Goal: Task Accomplishment & Management: Manage account settings

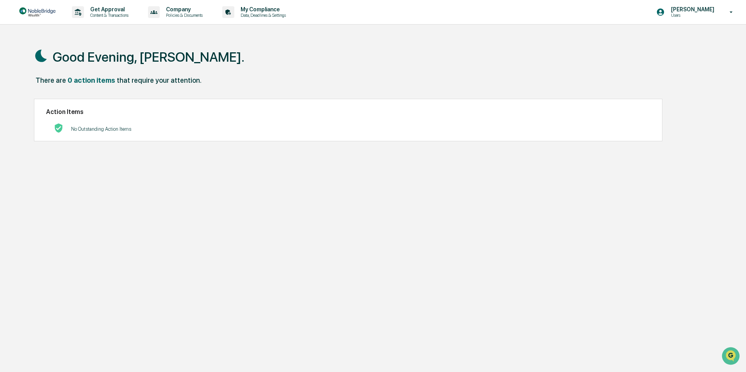
click at [730, 12] on icon at bounding box center [732, 12] width 14 height 7
click at [681, 40] on li "Switch to Admin view..." at bounding box center [688, 39] width 109 height 14
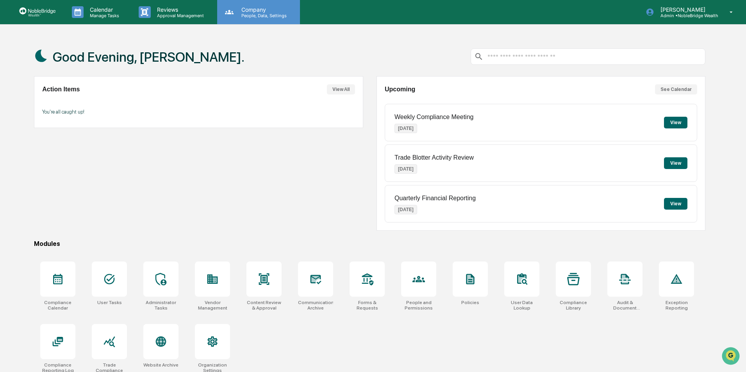
click at [259, 16] on p "People, Data, Settings" at bounding box center [262, 15] width 55 height 5
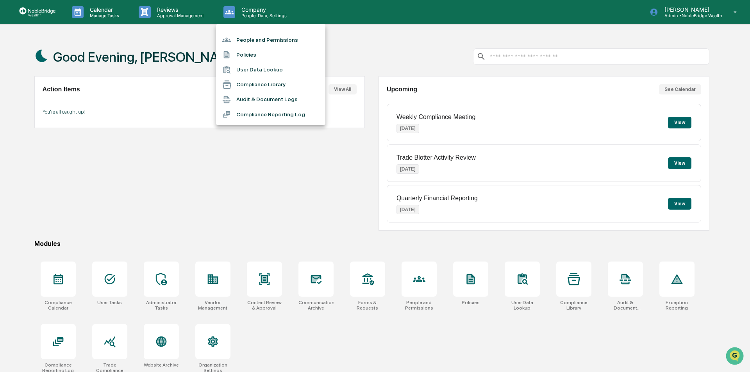
click at [240, 179] on div at bounding box center [375, 186] width 750 height 372
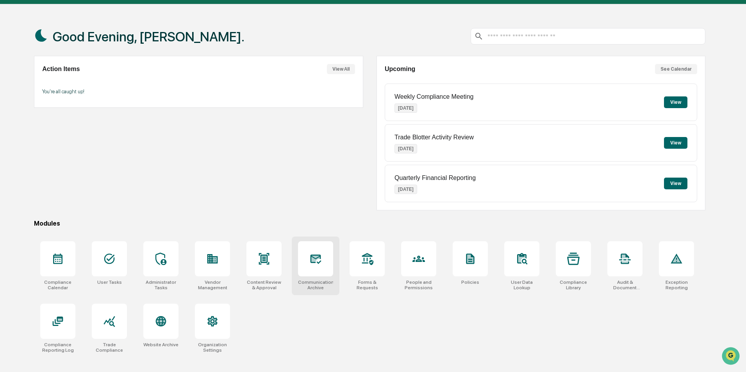
scroll to position [37, 0]
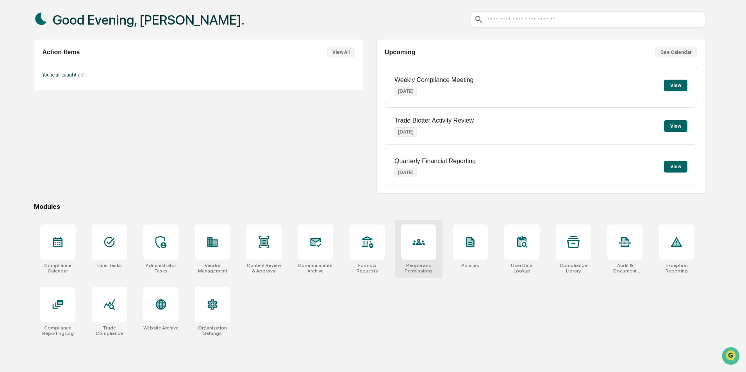
click at [418, 250] on div at bounding box center [418, 242] width 35 height 35
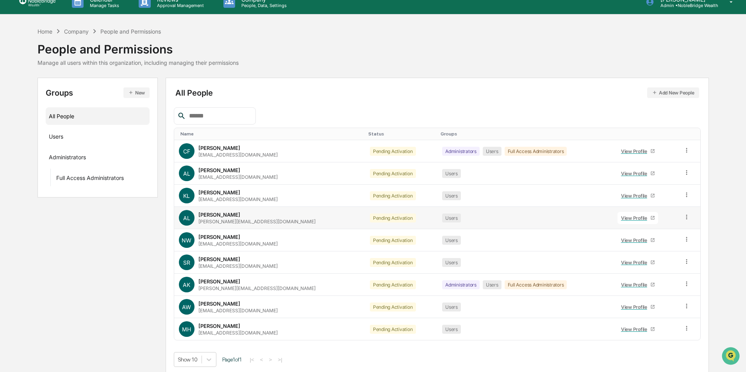
scroll to position [13, 0]
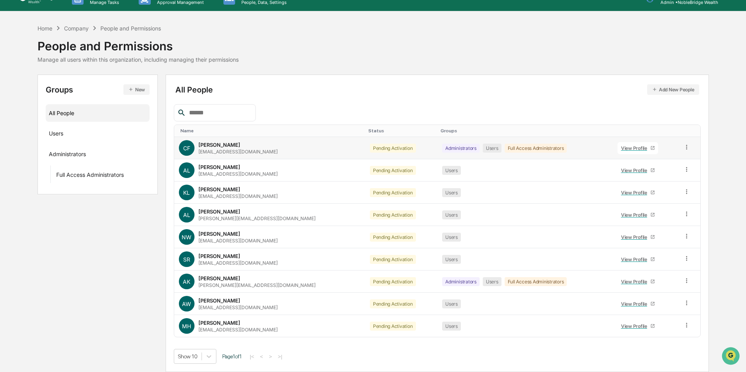
click at [686, 149] on icon at bounding box center [686, 147] width 1 height 5
click at [571, 104] on div "All People Add New People Name Status Groups CF [PERSON_NAME] [EMAIL_ADDRESS][D…" at bounding box center [437, 223] width 527 height 281
click at [686, 304] on icon at bounding box center [686, 303] width 1 height 5
click at [491, 48] on div "Home Company People and Permissions People and Permissions Manage all users wit…" at bounding box center [374, 43] width 672 height 39
click at [271, 49] on div "Home Company People and Permissions People and Permissions Manage all users wit…" at bounding box center [374, 43] width 672 height 39
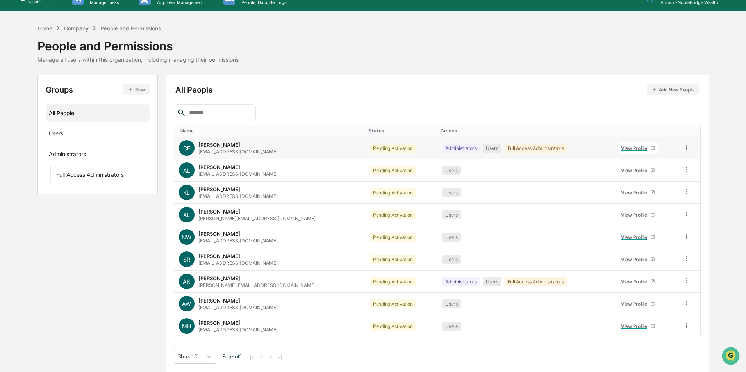
click at [622, 150] on div "View Profile" at bounding box center [635, 148] width 29 height 6
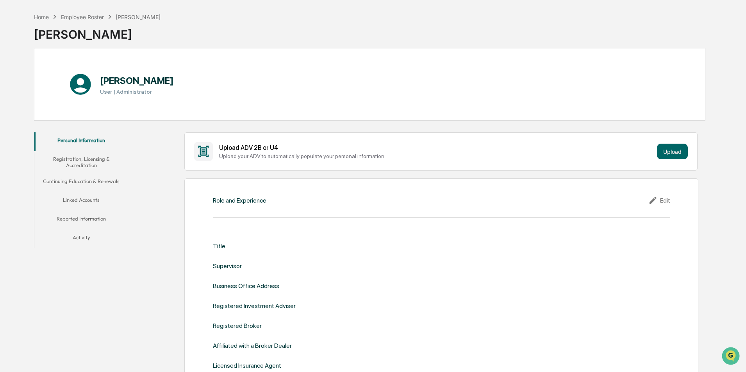
scroll to position [27, 0]
click at [82, 160] on button "Registration, Licensing & Accreditation" at bounding box center [81, 163] width 94 height 22
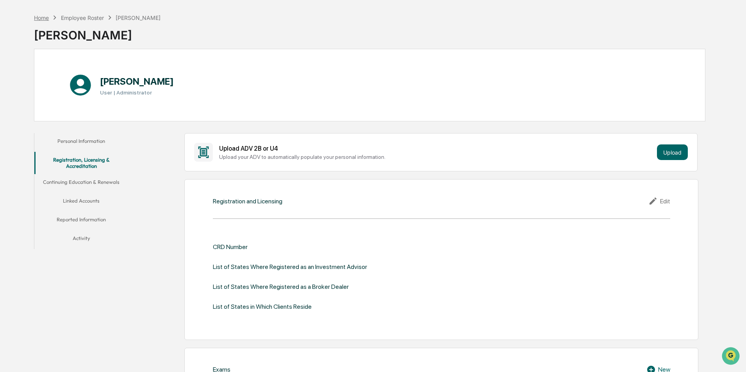
click at [39, 17] on div "Home" at bounding box center [41, 17] width 15 height 7
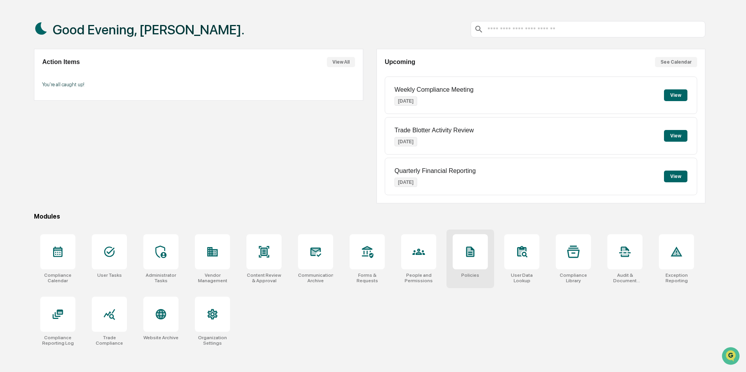
click at [472, 258] on div at bounding box center [470, 252] width 13 height 13
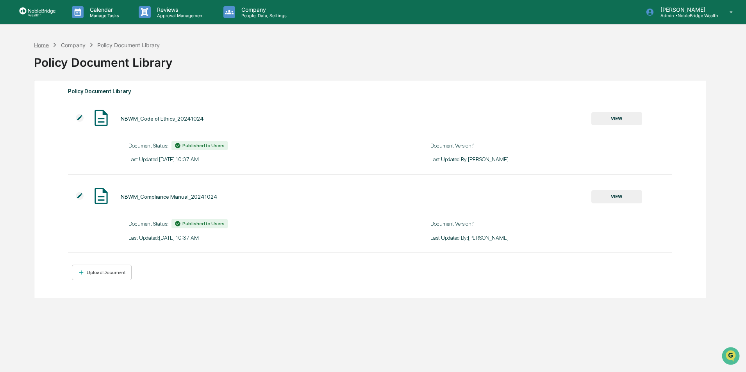
click at [44, 46] on div "Home" at bounding box center [41, 45] width 15 height 7
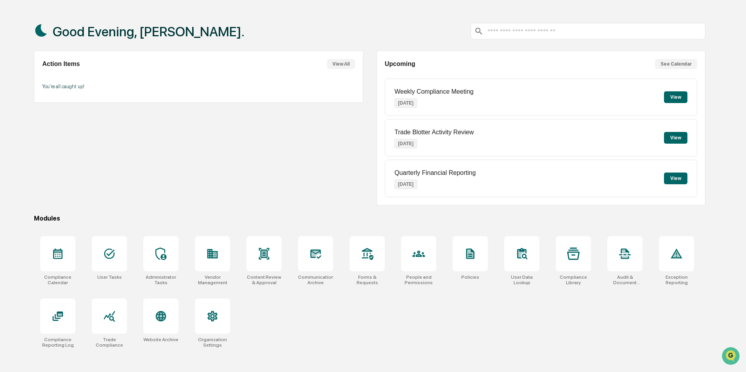
scroll to position [37, 0]
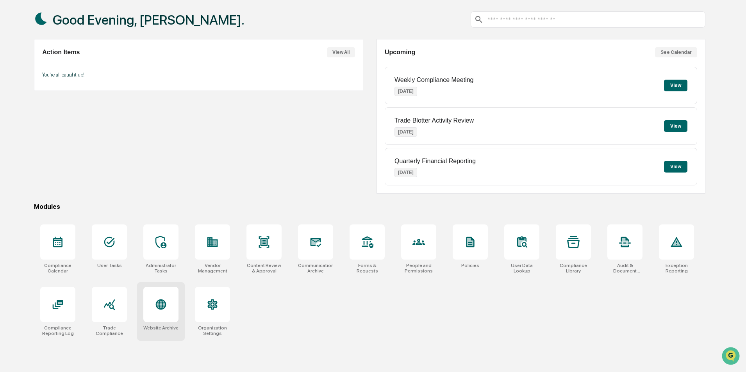
click at [161, 305] on icon at bounding box center [161, 304] width 8 height 8
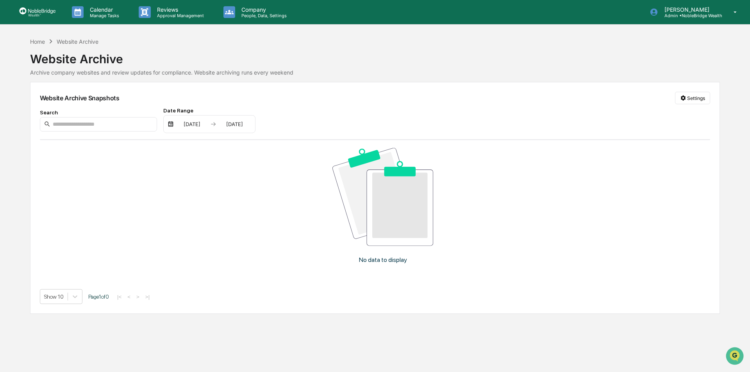
click at [41, 14] on img at bounding box center [38, 12] width 38 height 10
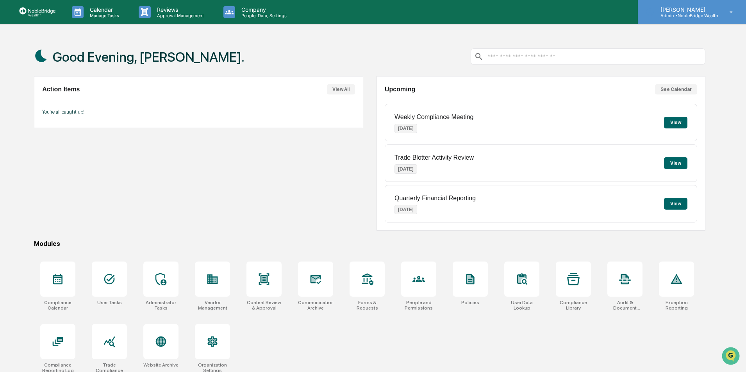
click at [711, 13] on p "Admin • NobleBridge Wealth" at bounding box center [686, 15] width 64 height 5
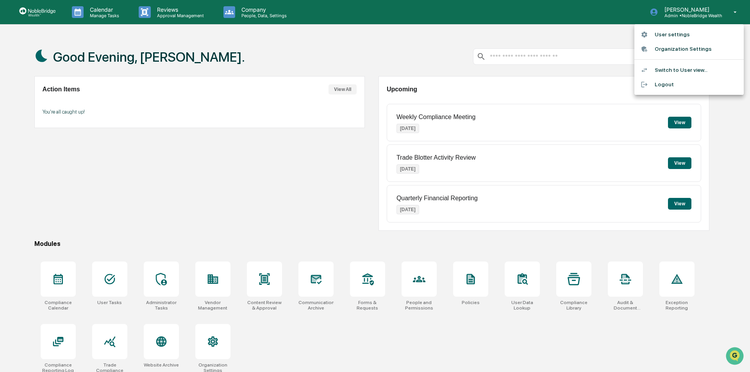
click at [667, 48] on li "Organization Settings" at bounding box center [688, 49] width 109 height 14
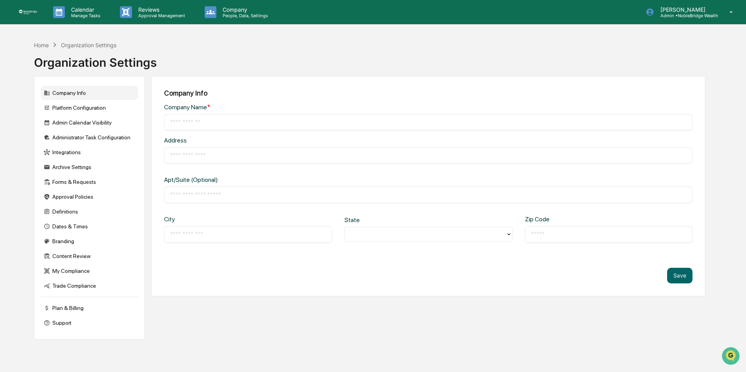
type input "**********"
type input "*********"
type input "*****"
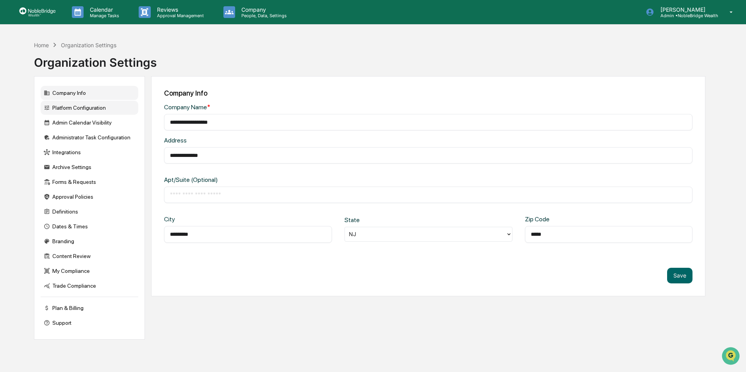
click at [79, 106] on div "Platform Configuration" at bounding box center [90, 108] width 98 height 14
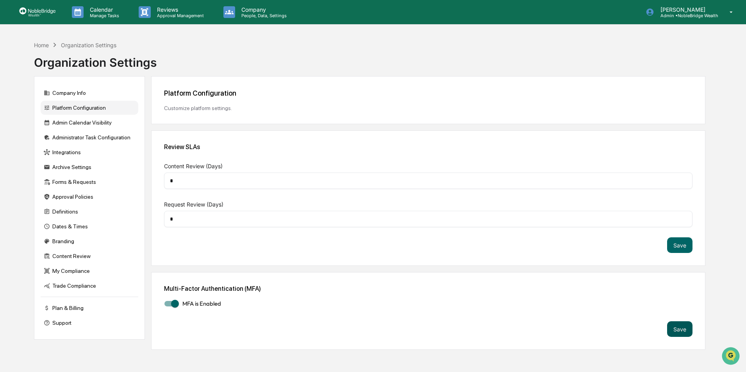
click at [680, 330] on button "Save" at bounding box center [679, 330] width 25 height 16
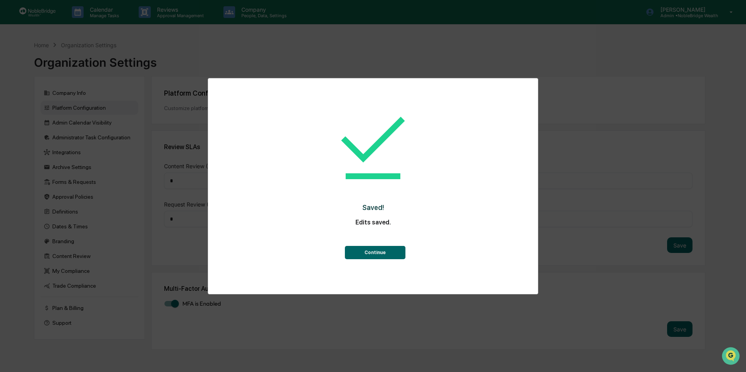
click at [379, 254] on button "Continue" at bounding box center [375, 252] width 61 height 13
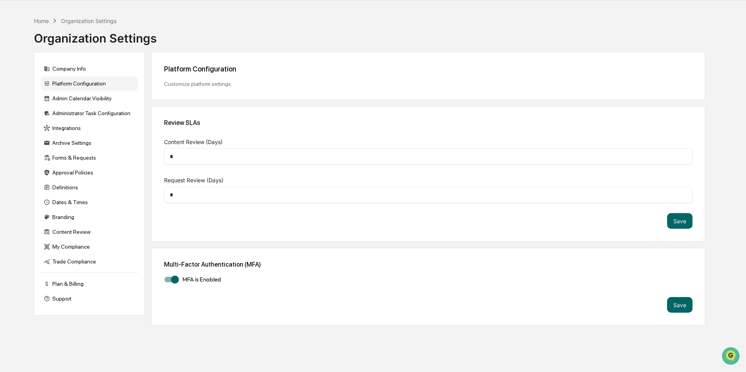
scroll to position [37, 0]
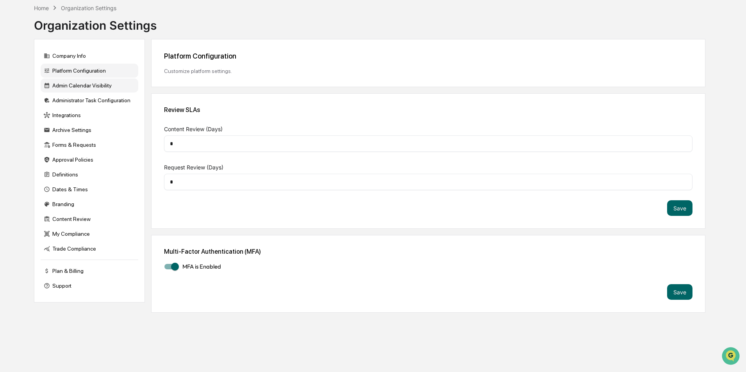
click at [80, 86] on div "Admin Calendar Visibility" at bounding box center [90, 86] width 98 height 14
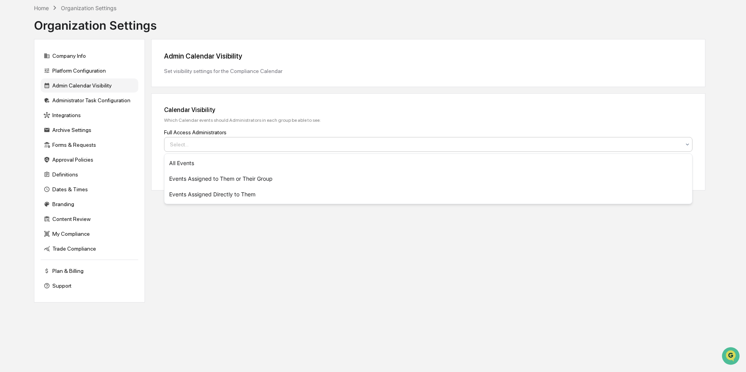
click at [260, 142] on div at bounding box center [425, 145] width 511 height 8
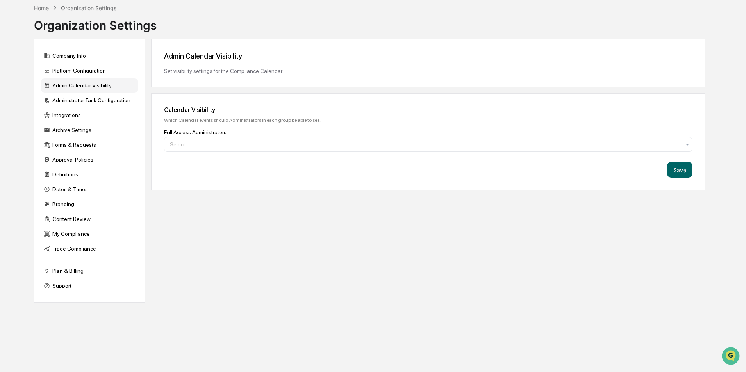
click at [314, 260] on div "Admin Calendar Visibility Set visibility settings for the Compliance Calendar C…" at bounding box center [428, 171] width 554 height 264
click at [73, 100] on div "Administrator Task Configuration" at bounding box center [90, 100] width 98 height 14
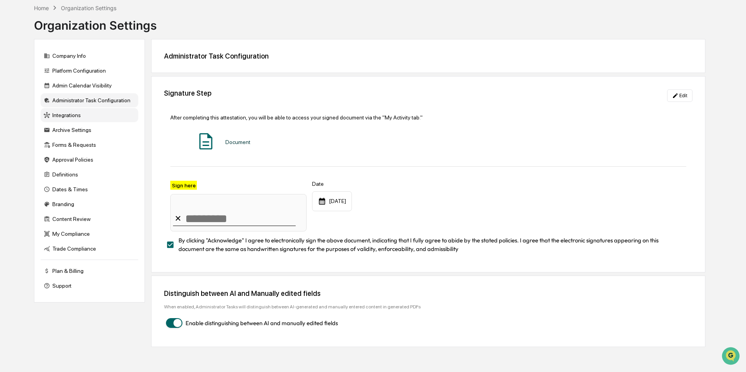
click at [62, 114] on div "Integrations" at bounding box center [90, 115] width 98 height 14
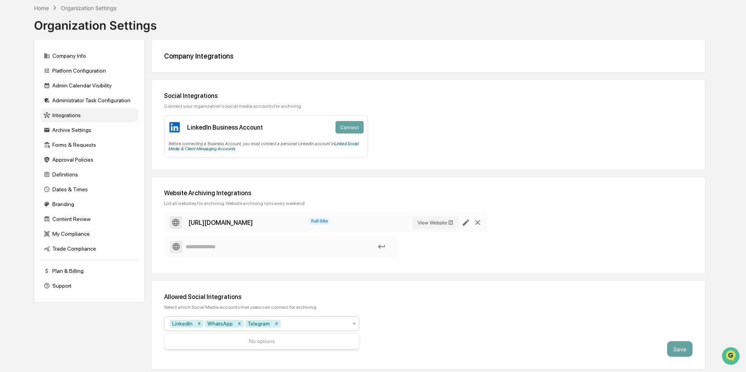
click at [354, 324] on icon at bounding box center [354, 324] width 6 height 6
click at [471, 309] on div "Select which Social Media accounts that users can connect for archiving" at bounding box center [428, 307] width 529 height 5
click at [72, 129] on div "Archive Settings" at bounding box center [90, 130] width 98 height 14
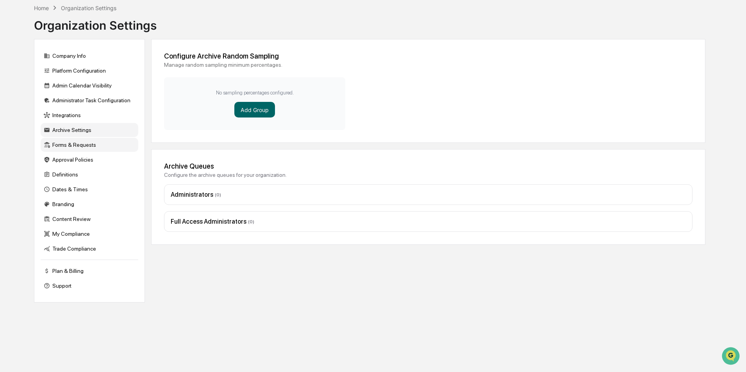
click at [77, 145] on div "Forms & Requests" at bounding box center [90, 145] width 98 height 14
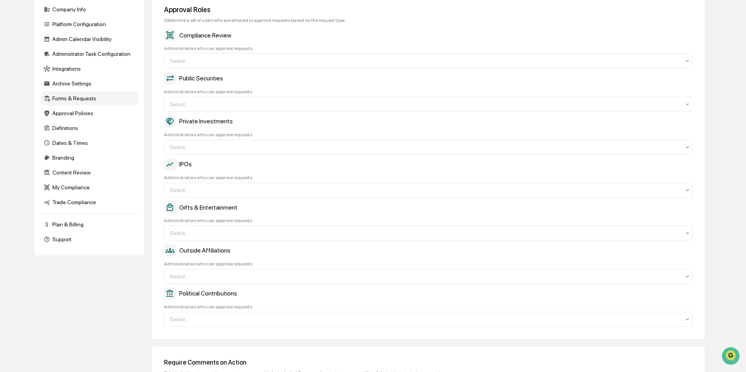
scroll to position [0, 0]
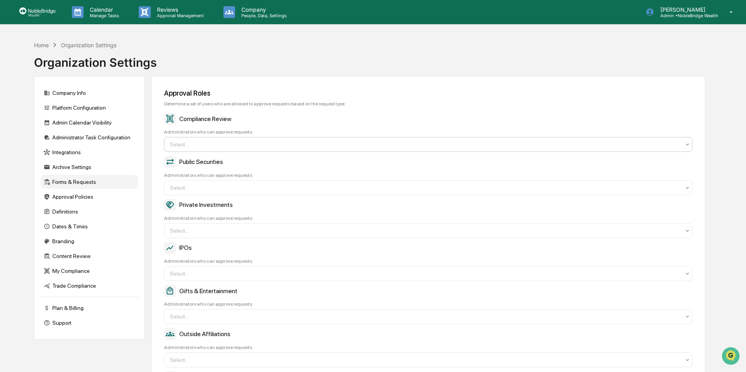
click at [225, 145] on div at bounding box center [425, 145] width 511 height 8
click at [377, 53] on div "Home Organization Settings Organization Settings" at bounding box center [370, 56] width 672 height 39
click at [247, 142] on div at bounding box center [425, 145] width 511 height 8
click at [317, 53] on div "Home Organization Settings Organization Settings" at bounding box center [370, 56] width 672 height 39
click at [70, 271] on div "My Compliance" at bounding box center [90, 271] width 98 height 14
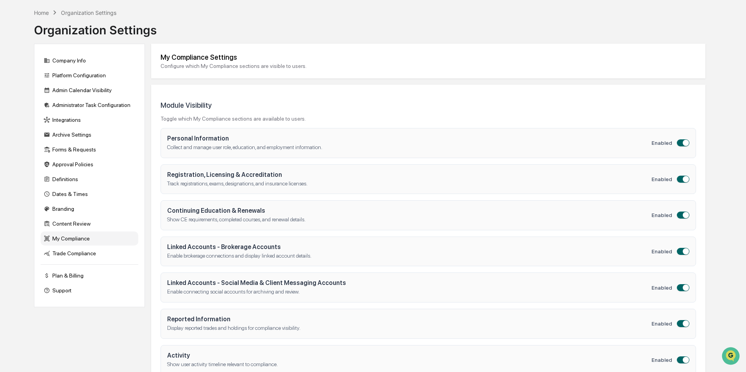
scroll to position [87, 0]
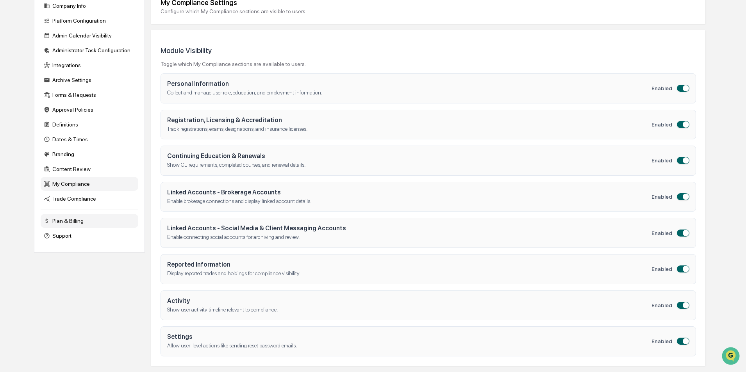
click at [63, 222] on div "Plan & Billing" at bounding box center [90, 221] width 98 height 14
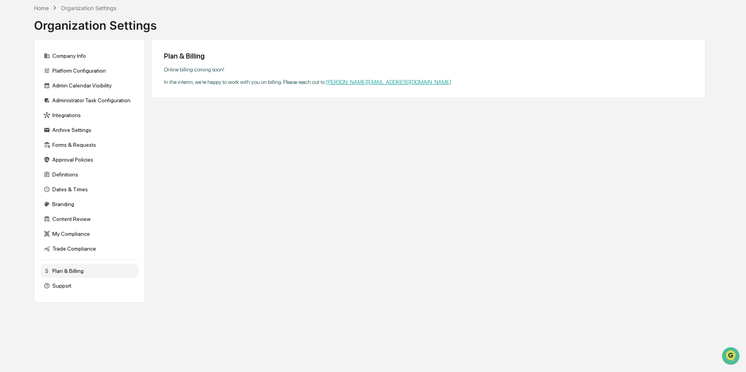
scroll to position [37, 0]
click at [61, 285] on div "Support" at bounding box center [90, 286] width 98 height 14
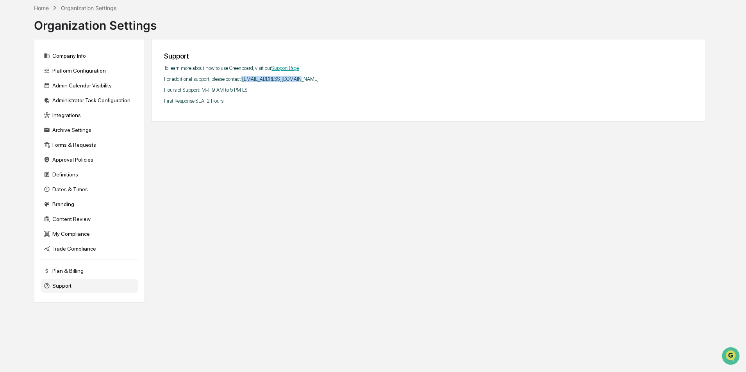
drag, startPoint x: 300, startPoint y: 79, endPoint x: 242, endPoint y: 77, distance: 58.2
click at [242, 77] on p "For additional support, please contact support@greenboard.com" at bounding box center [428, 79] width 529 height 6
copy p "support@greenboard.com"
click at [64, 130] on div "Archive Settings" at bounding box center [90, 130] width 98 height 14
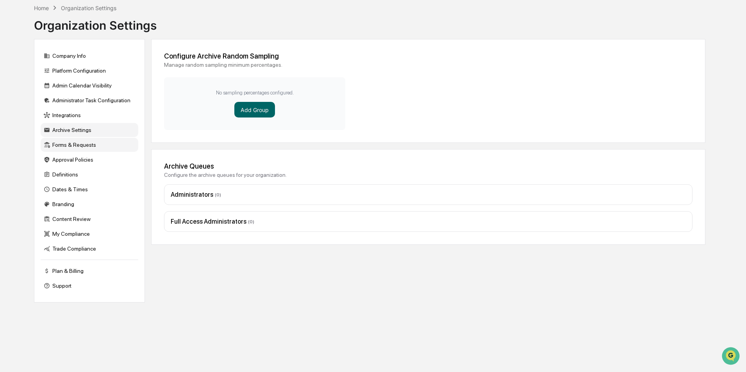
click at [67, 148] on div "Forms & Requests" at bounding box center [90, 145] width 98 height 14
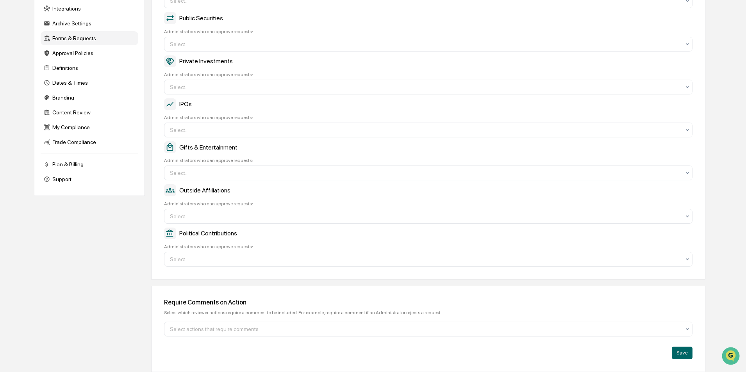
scroll to position [0, 0]
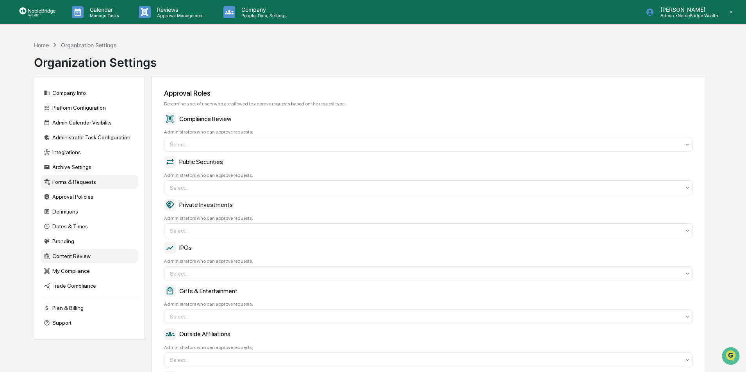
click at [68, 256] on div "Content Review" at bounding box center [90, 256] width 98 height 14
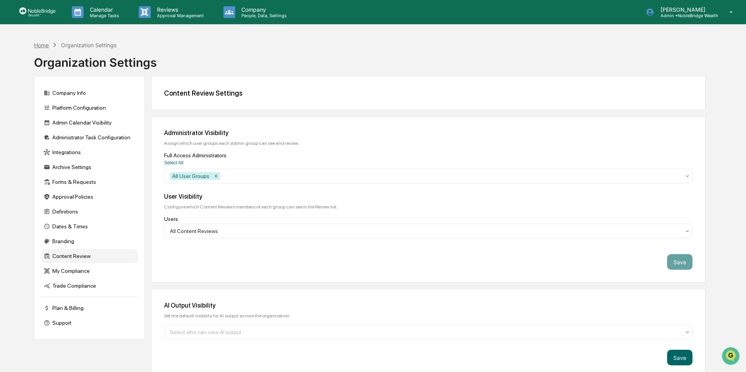
click at [47, 45] on div "Home" at bounding box center [41, 45] width 15 height 7
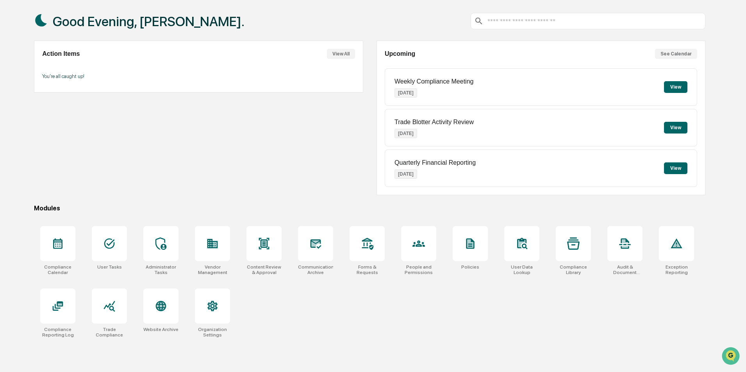
scroll to position [37, 0]
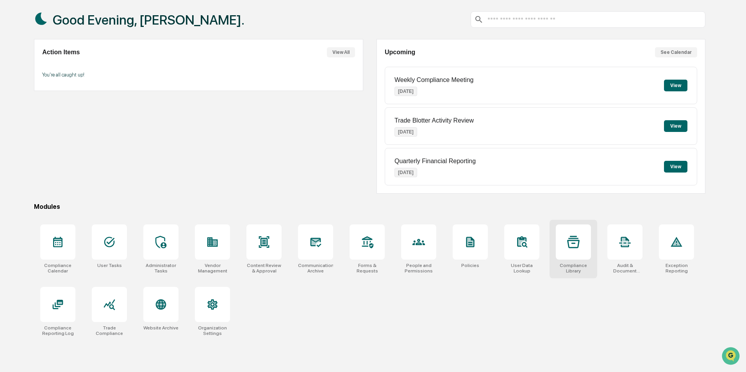
click at [574, 254] on div at bounding box center [573, 242] width 35 height 35
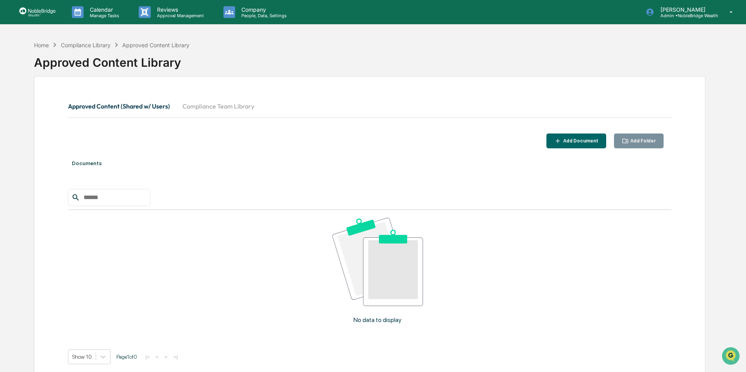
click at [576, 143] on div "Add Document" at bounding box center [580, 140] width 37 height 5
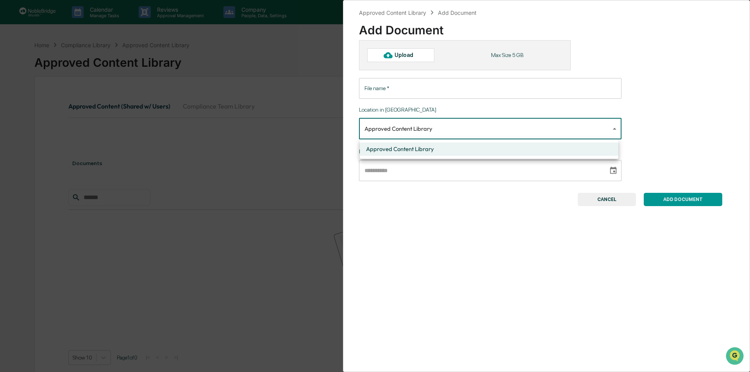
click at [450, 127] on body "**********" at bounding box center [375, 204] width 750 height 409
click at [451, 127] on div at bounding box center [375, 186] width 750 height 372
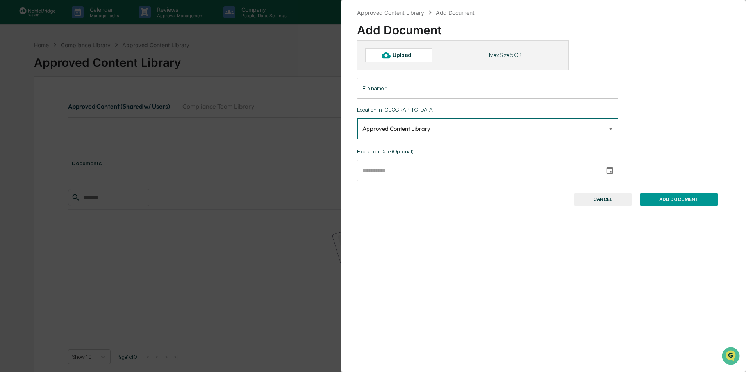
click at [420, 89] on input "File name   *" at bounding box center [487, 88] width 261 height 21
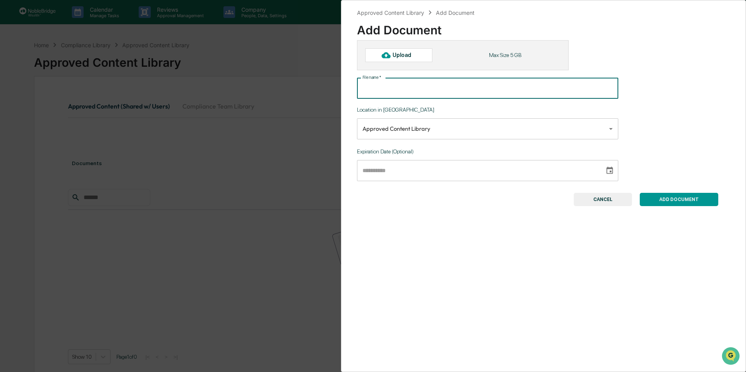
click at [636, 59] on div "**********" at bounding box center [543, 123] width 373 height 166
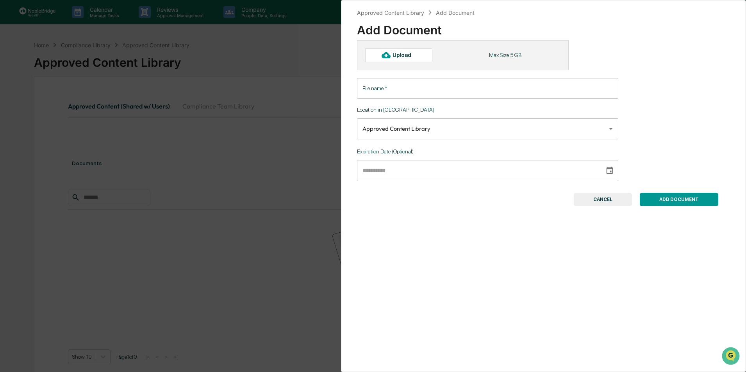
click at [601, 198] on button "CANCEL" at bounding box center [603, 199] width 58 height 13
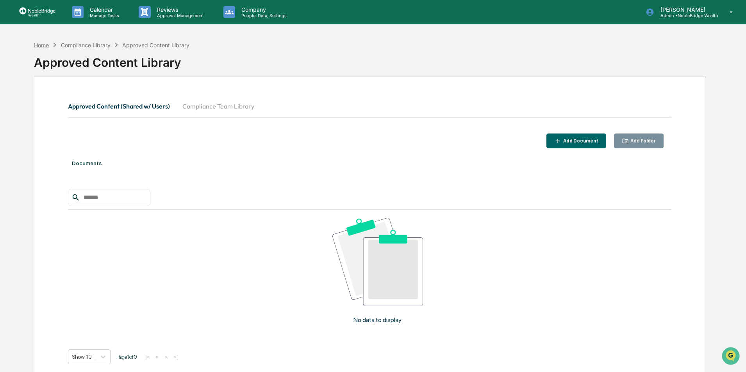
click at [43, 43] on div "Home" at bounding box center [41, 45] width 15 height 7
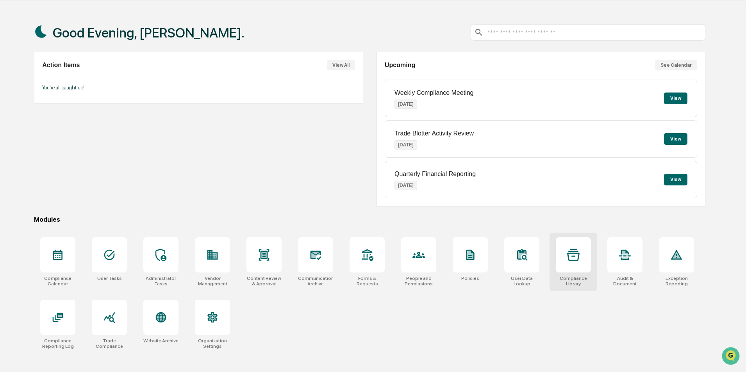
scroll to position [37, 0]
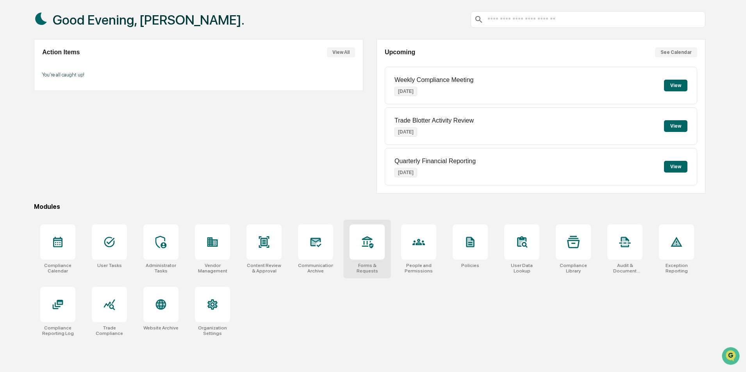
click at [370, 251] on div at bounding box center [367, 242] width 35 height 35
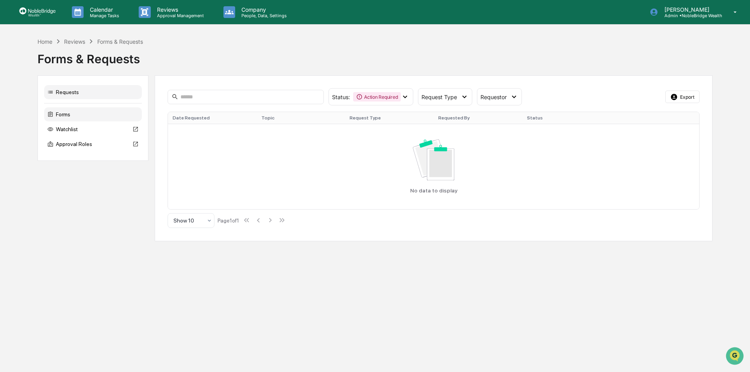
click at [66, 114] on div "Forms" at bounding box center [93, 114] width 98 height 14
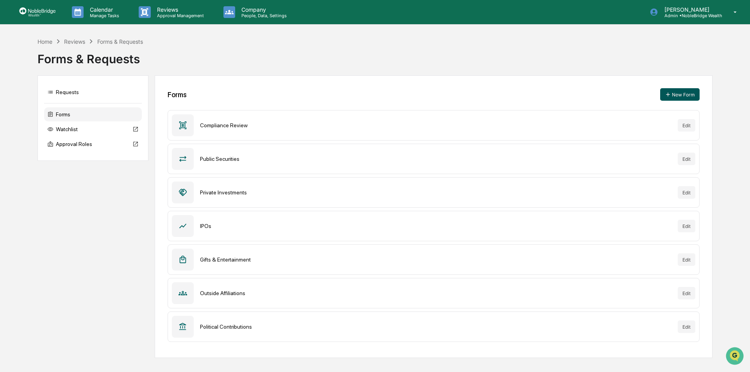
click at [677, 95] on button "New Form" at bounding box center [679, 94] width 39 height 13
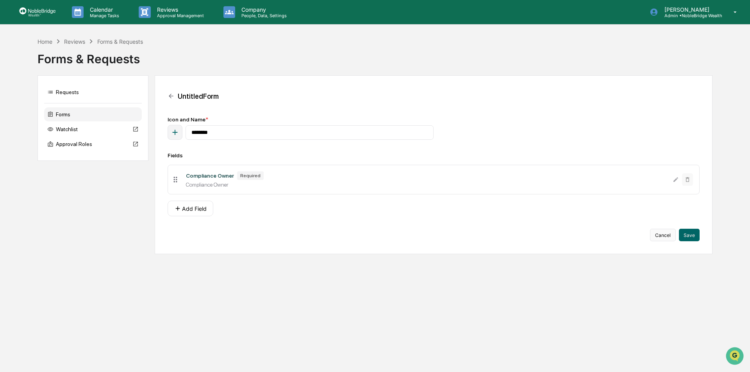
click at [664, 234] on button "Cancel" at bounding box center [663, 235] width 26 height 13
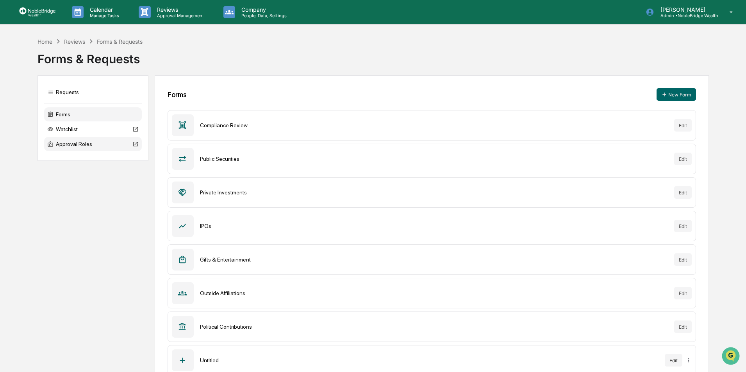
click at [79, 141] on div "Approval Roles" at bounding box center [93, 144] width 98 height 14
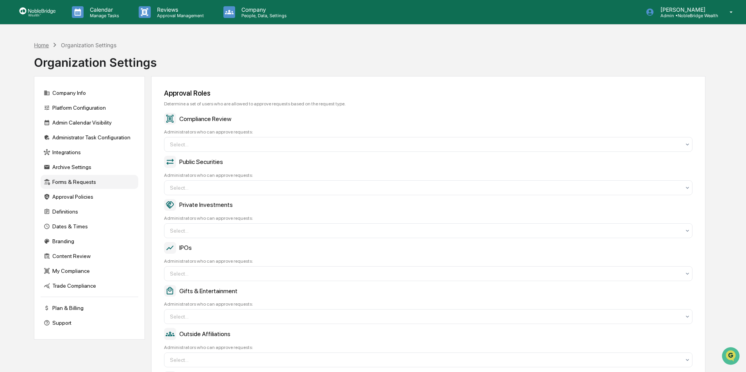
click at [44, 44] on div "Home" at bounding box center [41, 45] width 15 height 7
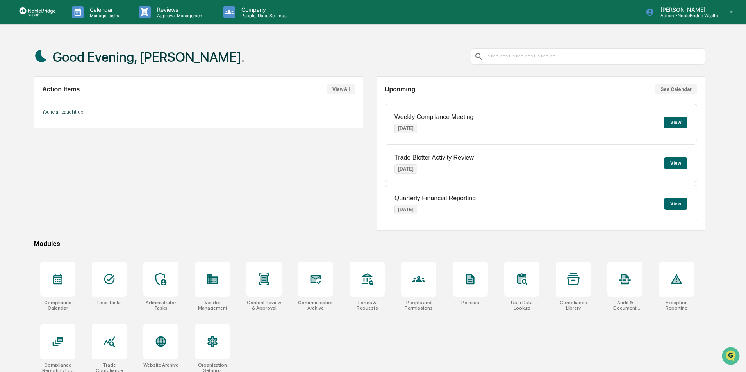
click at [339, 90] on button "View All" at bounding box center [341, 89] width 28 height 10
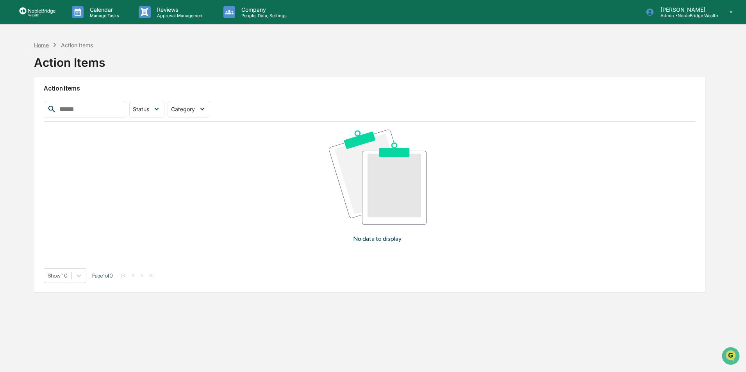
click at [45, 43] on div "Home" at bounding box center [41, 45] width 15 height 7
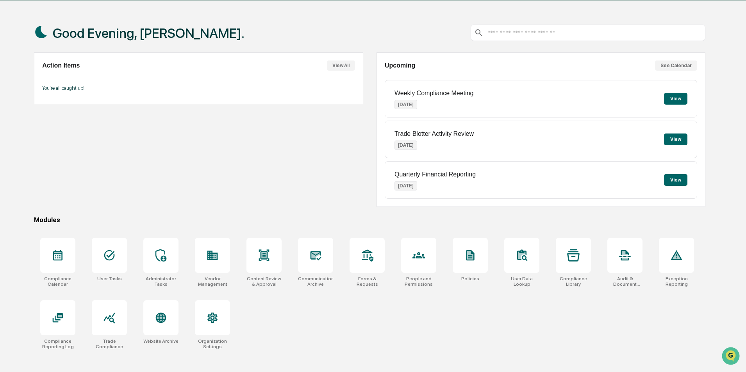
scroll to position [37, 0]
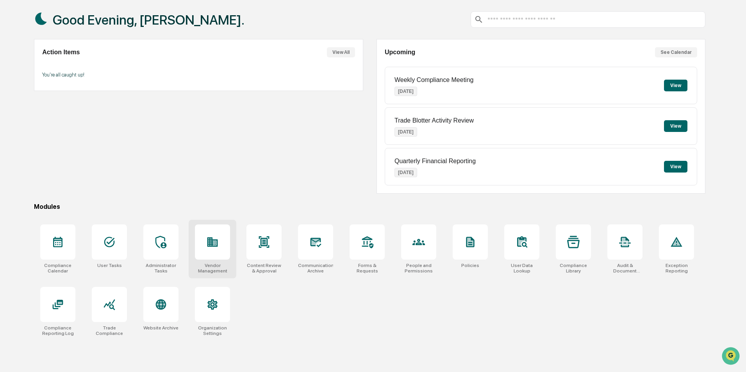
click at [213, 254] on div at bounding box center [212, 242] width 35 height 35
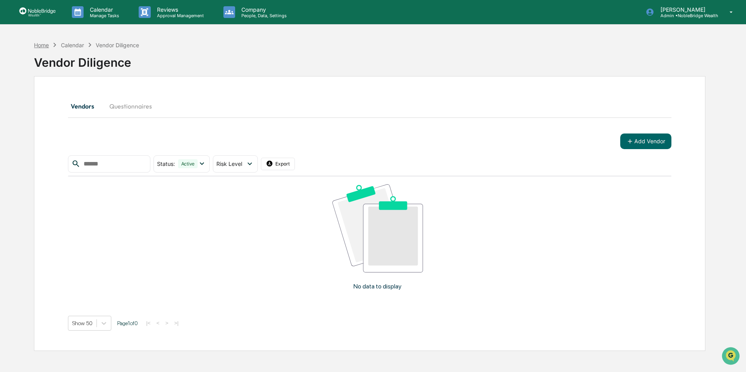
click at [43, 45] on div "Home" at bounding box center [41, 45] width 15 height 7
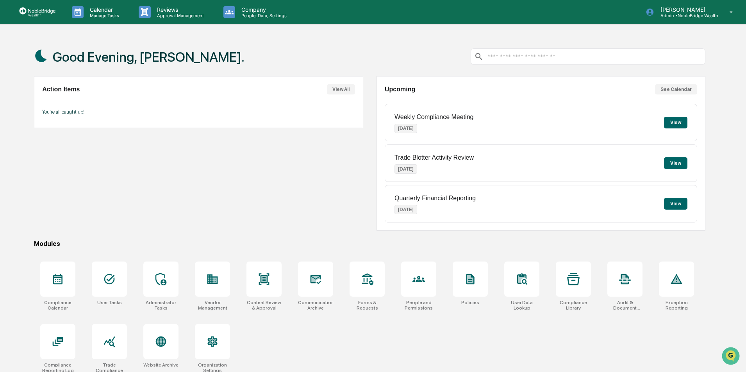
scroll to position [37, 0]
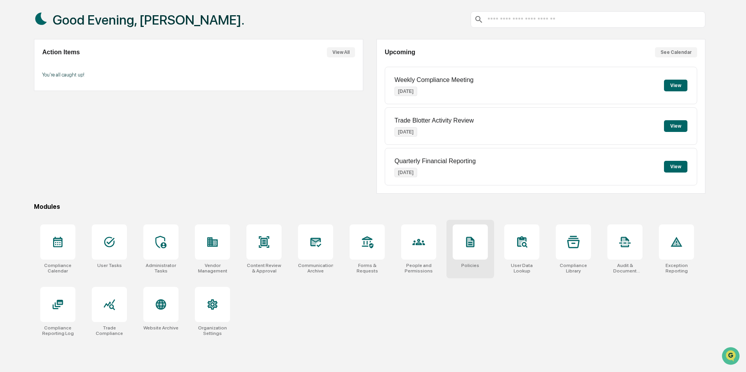
click at [468, 251] on div at bounding box center [470, 242] width 35 height 35
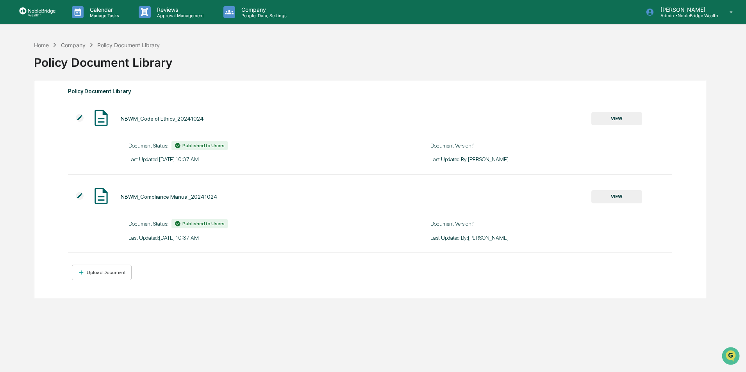
click at [617, 118] on button "VIEW" at bounding box center [616, 118] width 51 height 13
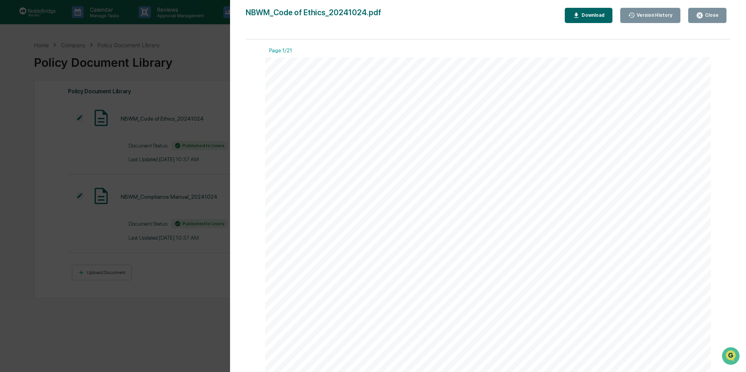
click at [711, 13] on div "Close" at bounding box center [711, 15] width 15 height 5
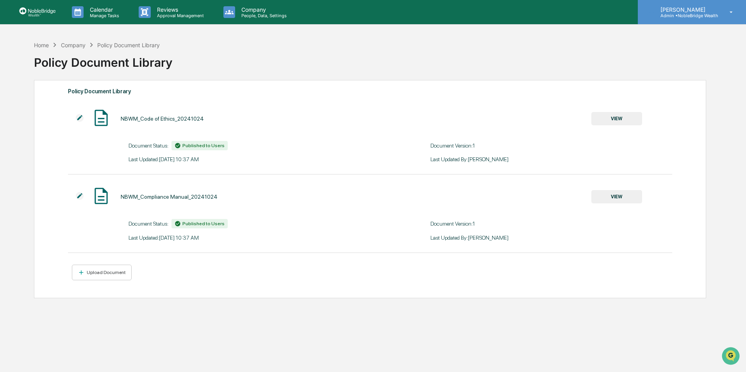
click at [704, 15] on p "Admin • NobleBridge Wealth" at bounding box center [686, 15] width 64 height 5
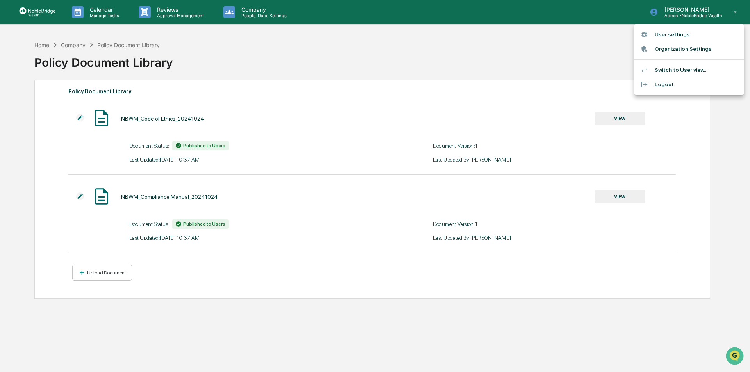
click at [673, 48] on li "Organization Settings" at bounding box center [688, 49] width 109 height 14
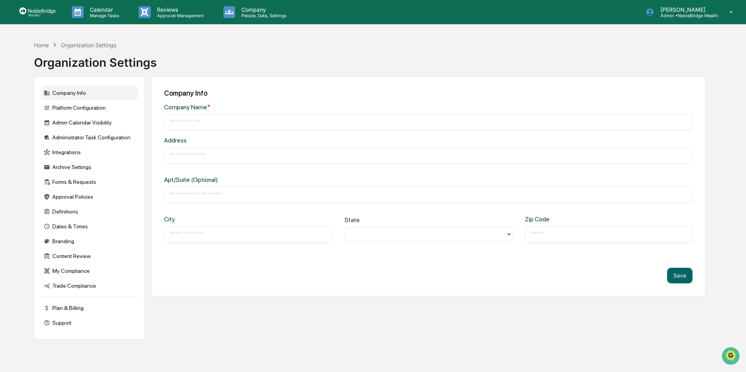
type input "**********"
type input "*********"
type input "*****"
click at [76, 183] on div "Forms & Requests" at bounding box center [90, 182] width 98 height 14
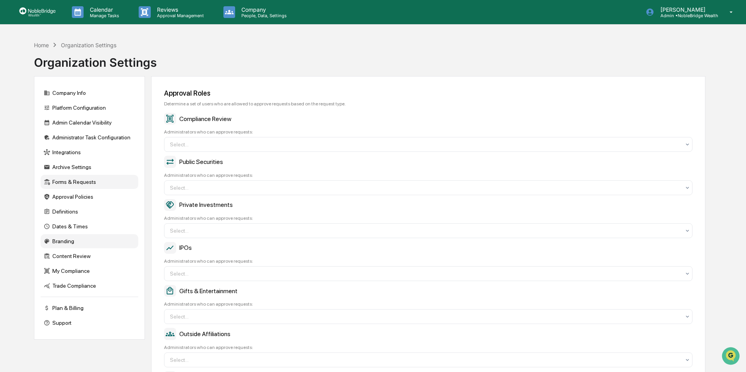
click at [61, 242] on div "Branding" at bounding box center [90, 241] width 98 height 14
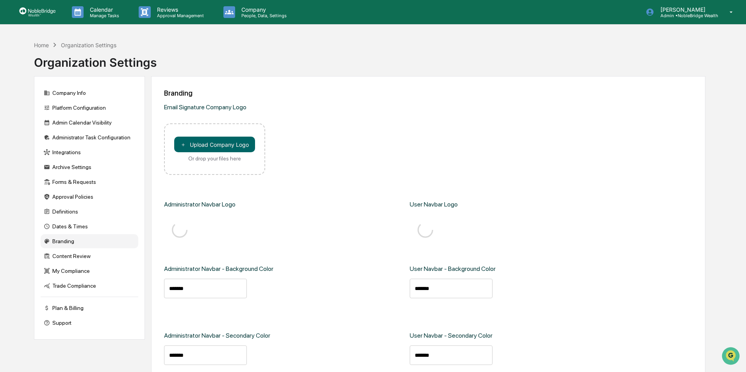
type input "*******"
type input "****"
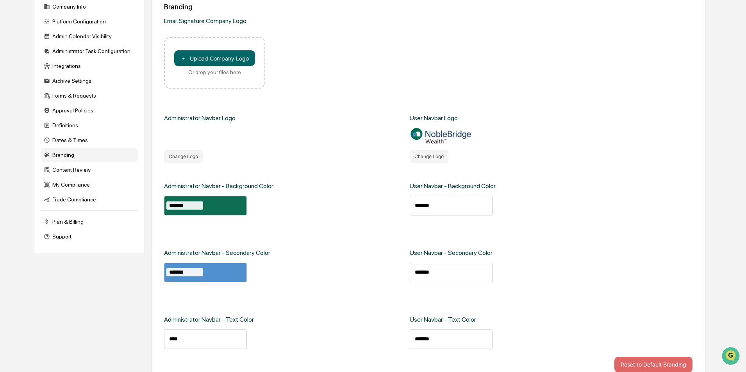
scroll to position [100, 0]
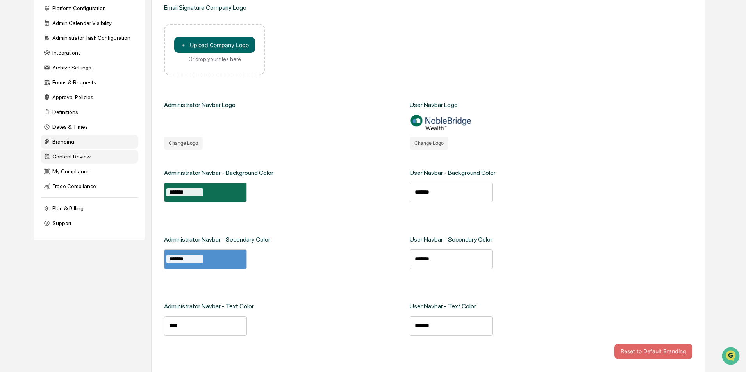
click at [66, 157] on div "Content Review" at bounding box center [90, 157] width 98 height 14
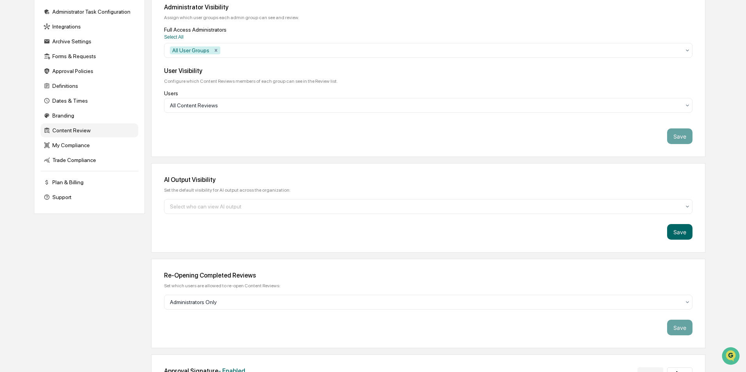
scroll to position [139, 0]
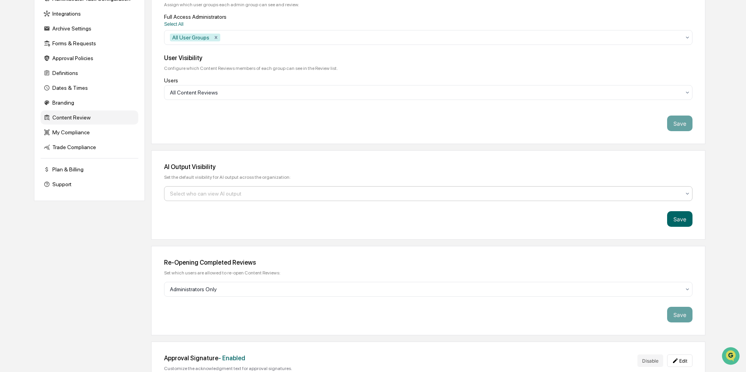
click at [241, 195] on div at bounding box center [425, 194] width 511 height 8
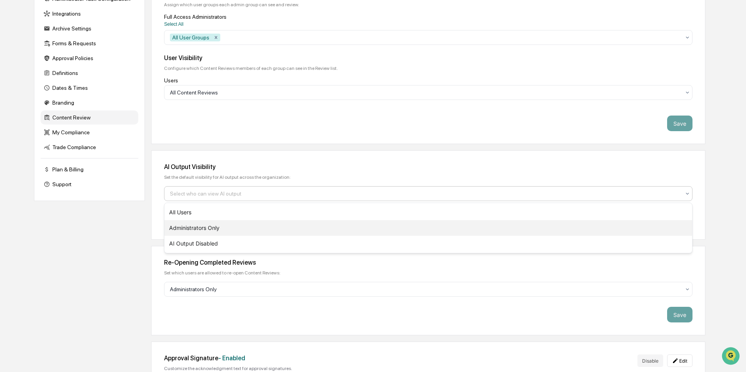
click at [204, 229] on div "Administrators Only" at bounding box center [428, 228] width 528 height 16
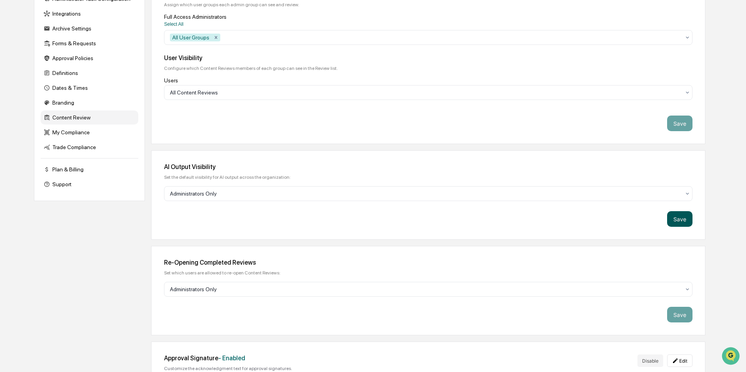
click at [681, 222] on button "Save" at bounding box center [679, 219] width 25 height 16
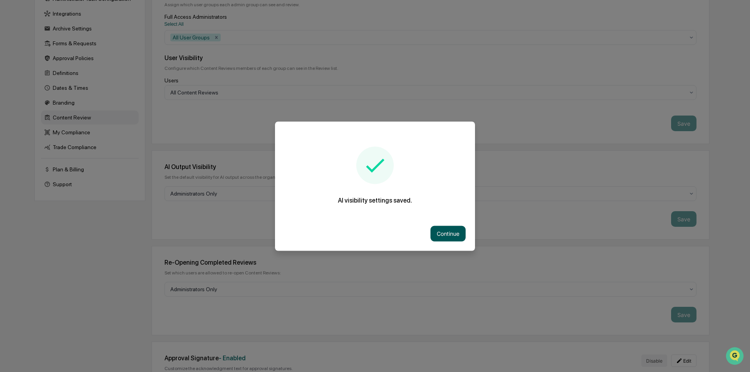
click at [449, 233] on button "Continue" at bounding box center [448, 234] width 35 height 16
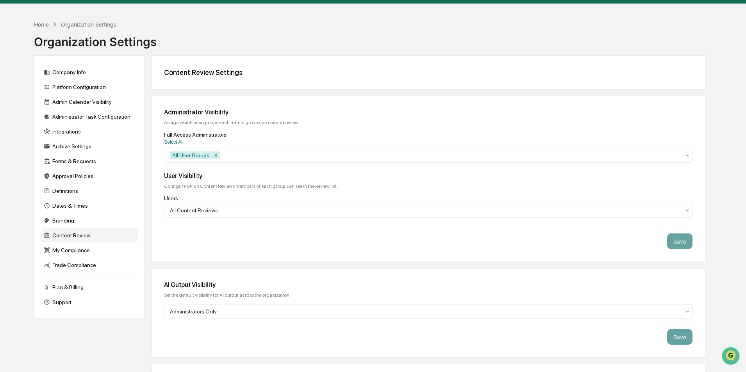
scroll to position [0, 0]
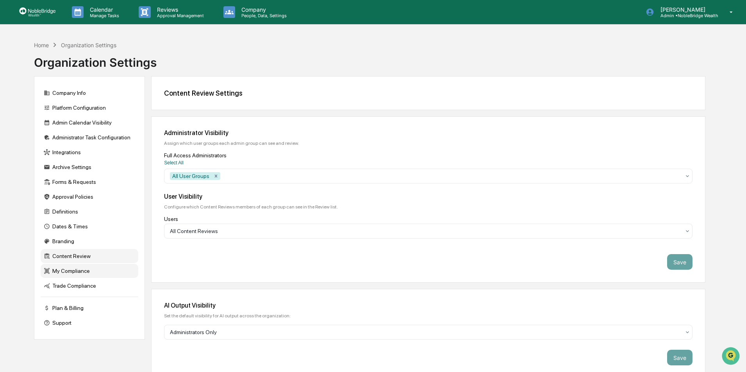
click at [75, 271] on div "My Compliance" at bounding box center [90, 271] width 98 height 14
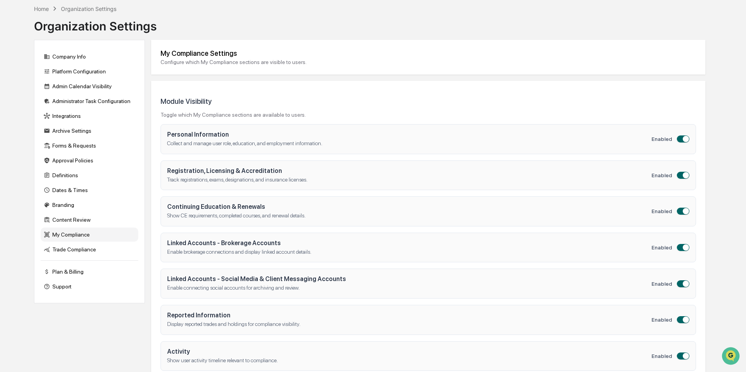
scroll to position [87, 0]
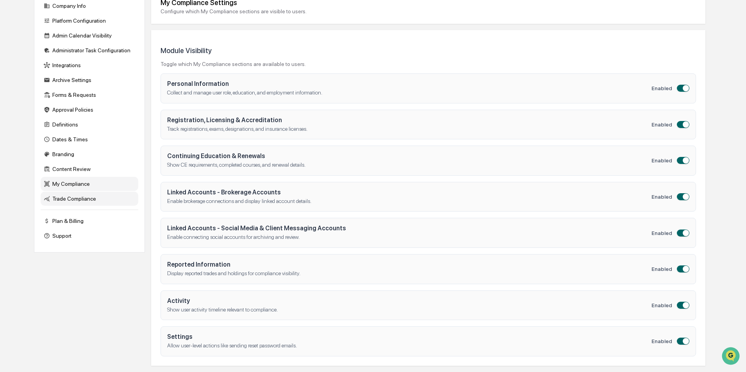
click at [72, 200] on div "Trade Compliance" at bounding box center [90, 199] width 98 height 14
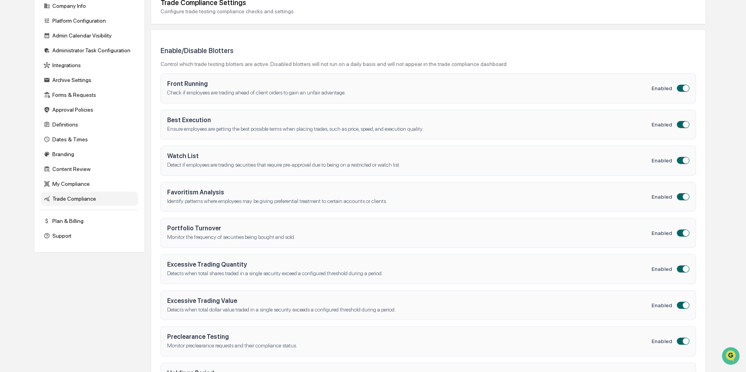
drag, startPoint x: 61, startPoint y: 200, endPoint x: 64, endPoint y: 197, distance: 4.2
click at [61, 199] on div "Trade Compliance" at bounding box center [90, 199] width 98 height 14
click at [84, 196] on div "Trade Compliance" at bounding box center [90, 199] width 98 height 14
click at [86, 184] on div "My Compliance" at bounding box center [90, 184] width 98 height 14
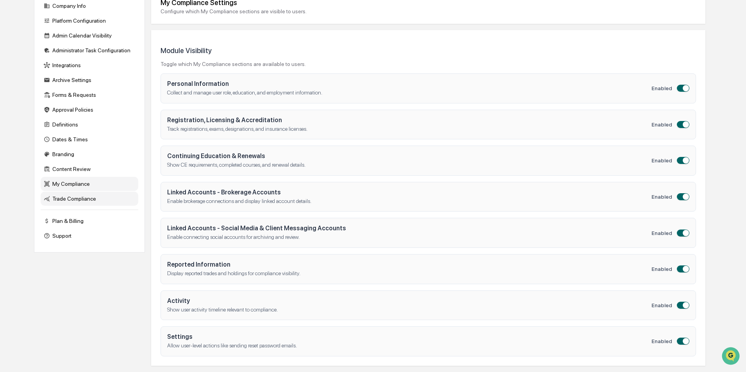
click at [83, 198] on div "Trade Compliance" at bounding box center [90, 199] width 98 height 14
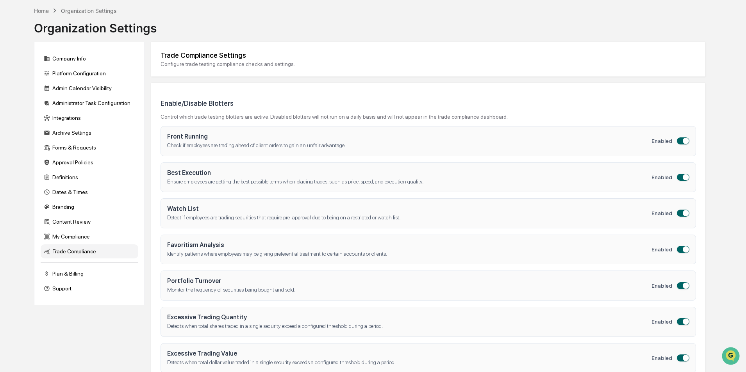
scroll to position [0, 0]
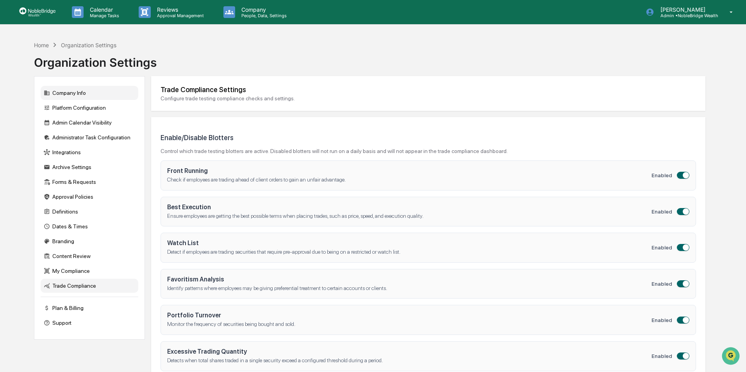
click at [76, 92] on div "Company Info" at bounding box center [90, 93] width 98 height 14
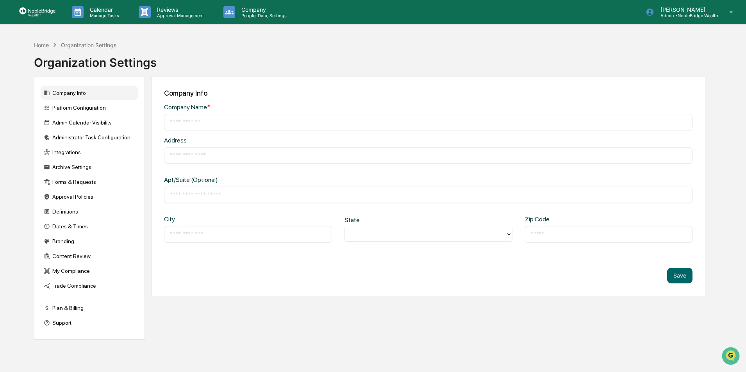
type input "**********"
type input "*********"
type input "*****"
click at [83, 111] on div "Platform Configuration" at bounding box center [90, 108] width 98 height 14
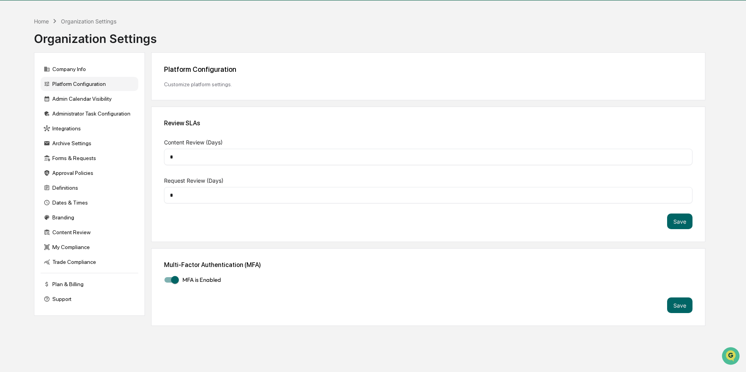
scroll to position [37, 0]
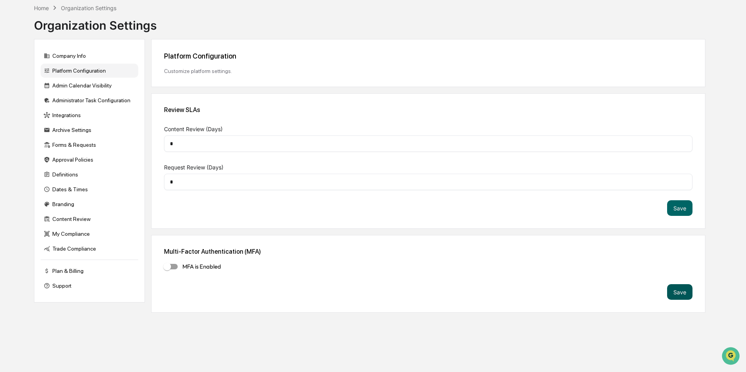
click at [686, 292] on button "Save" at bounding box center [679, 292] width 25 height 16
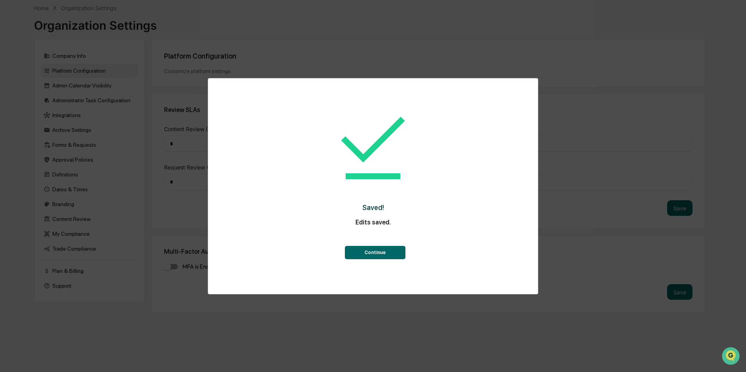
click at [386, 253] on button "Continue" at bounding box center [375, 252] width 61 height 13
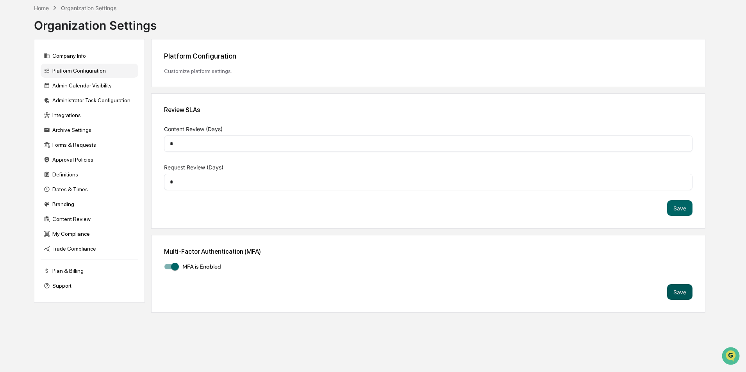
click at [679, 292] on button "Save" at bounding box center [679, 292] width 25 height 16
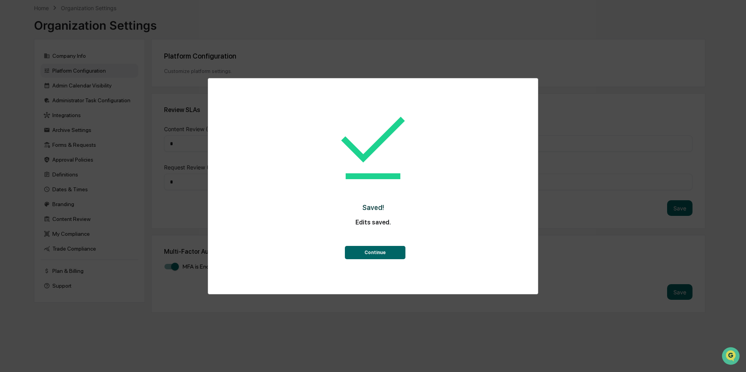
click at [373, 257] on button "Continue" at bounding box center [375, 252] width 61 height 13
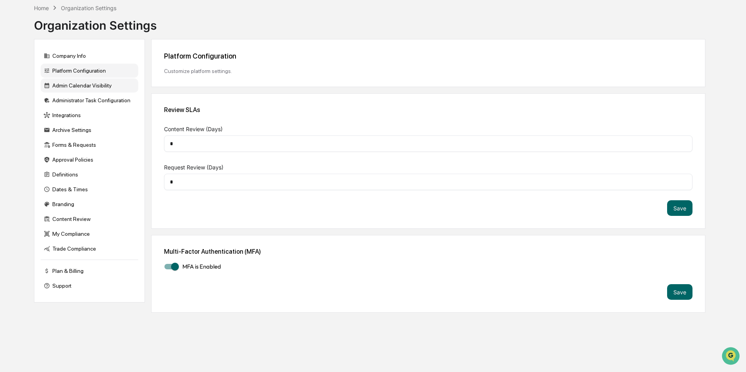
click at [89, 88] on div "Admin Calendar Visibility" at bounding box center [90, 86] width 98 height 14
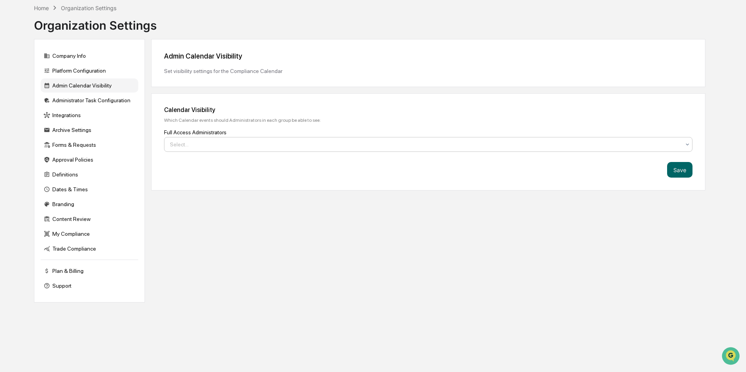
click at [255, 145] on div at bounding box center [425, 145] width 511 height 8
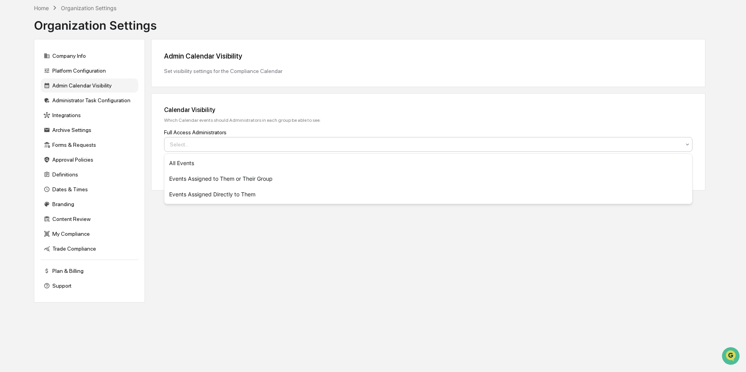
click at [331, 58] on div "Admin Calendar Visibility" at bounding box center [428, 56] width 529 height 8
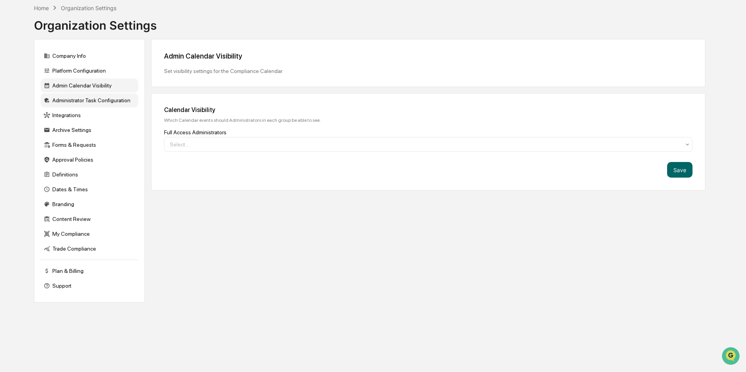
click at [80, 99] on div "Administrator Task Configuration" at bounding box center [90, 100] width 98 height 14
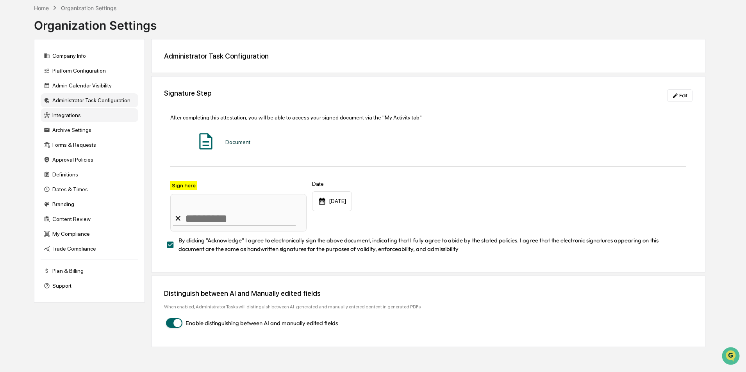
click at [55, 116] on div "Integrations" at bounding box center [90, 115] width 98 height 14
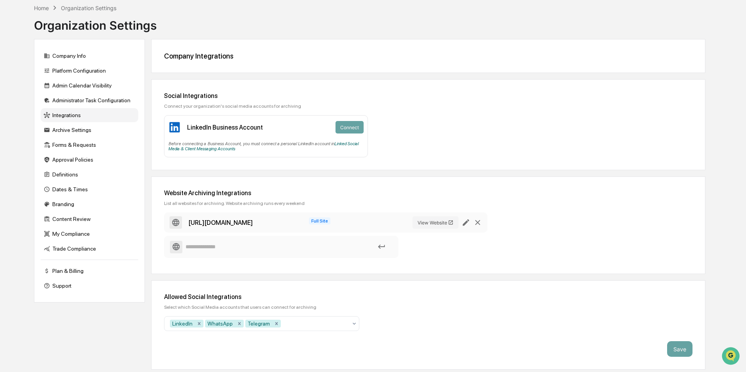
click at [206, 247] on input at bounding box center [281, 247] width 223 height 14
click at [66, 129] on div "Archive Settings" at bounding box center [90, 130] width 98 height 14
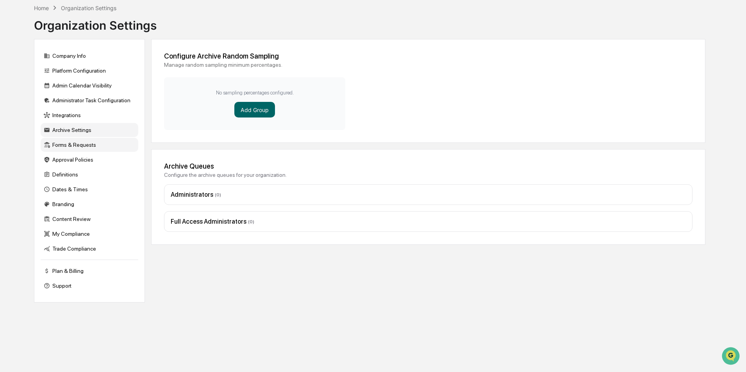
click at [63, 145] on div "Forms & Requests" at bounding box center [90, 145] width 98 height 14
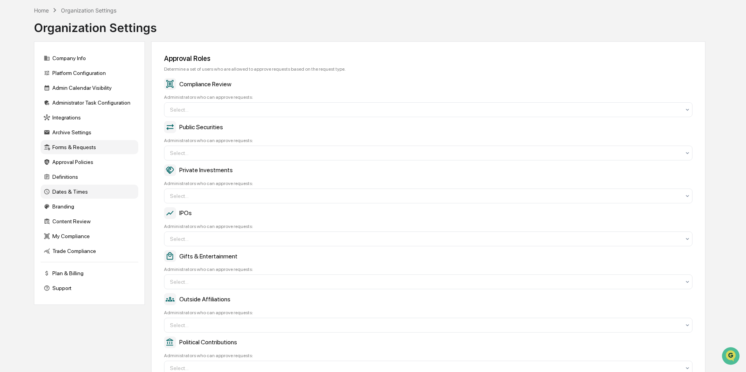
scroll to position [0, 0]
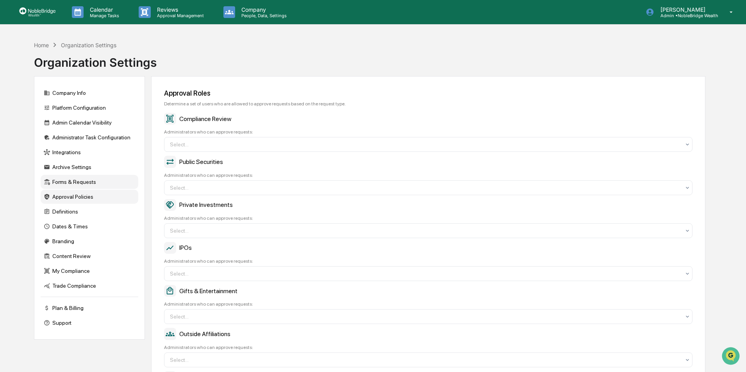
click at [66, 197] on div "Approval Policies" at bounding box center [90, 197] width 98 height 14
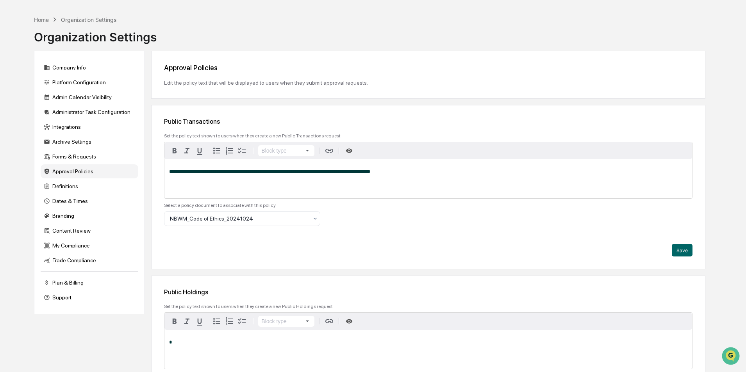
scroll to position [39, 0]
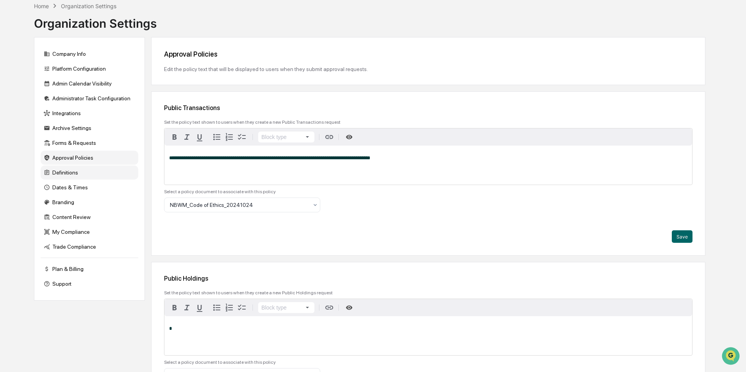
click at [72, 173] on div "Definitions" at bounding box center [90, 173] width 98 height 14
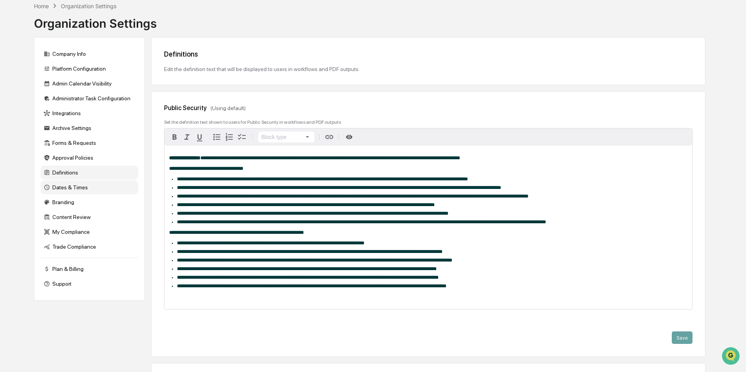
click at [72, 188] on div "Dates & Times" at bounding box center [90, 187] width 98 height 14
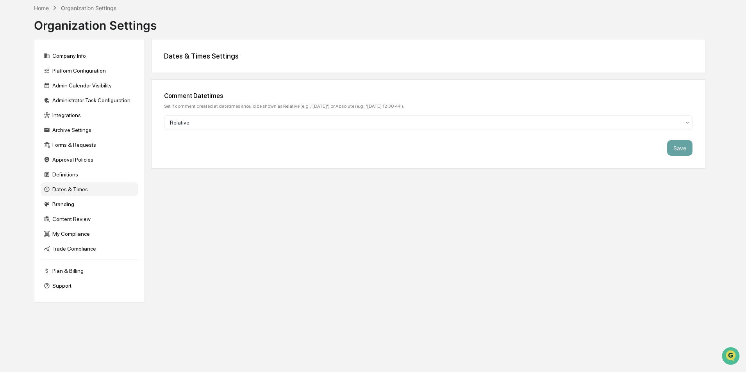
scroll to position [37, 0]
click at [68, 218] on div "Content Review" at bounding box center [90, 219] width 98 height 14
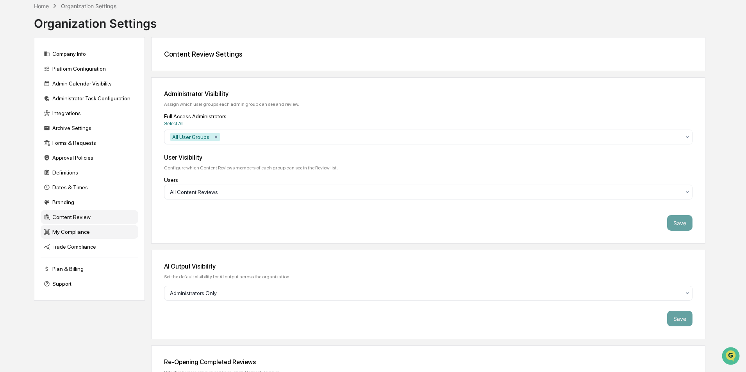
click at [71, 232] on div "My Compliance" at bounding box center [90, 232] width 98 height 14
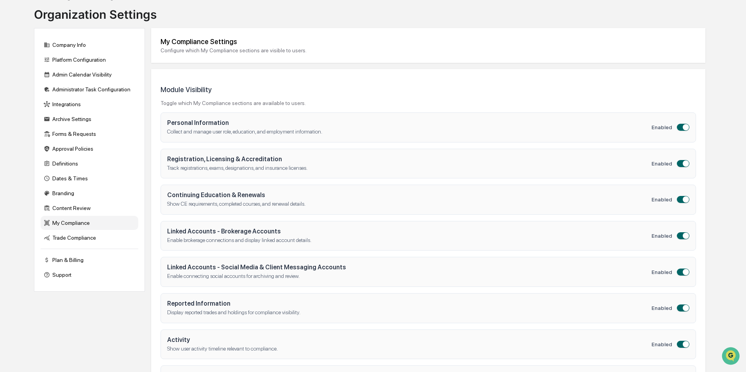
scroll to position [0, 0]
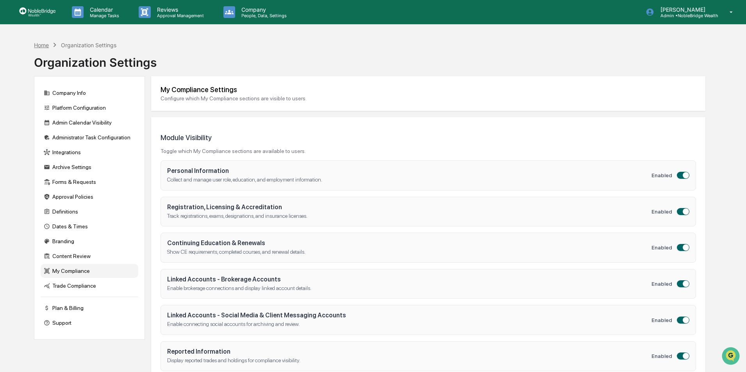
click at [44, 46] on div "Home" at bounding box center [41, 45] width 15 height 7
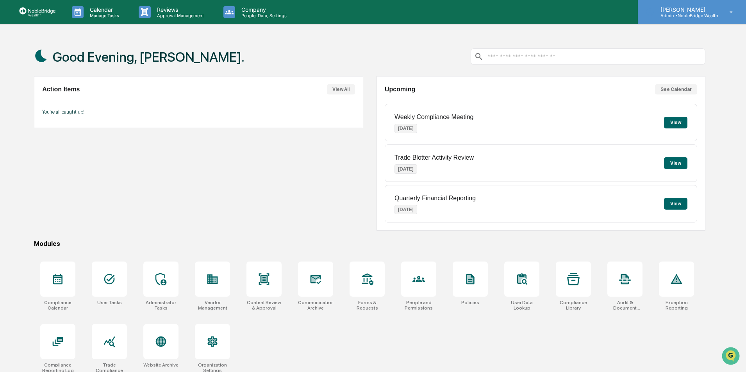
click at [674, 16] on p "Admin • NobleBridge Wealth" at bounding box center [686, 15] width 64 height 5
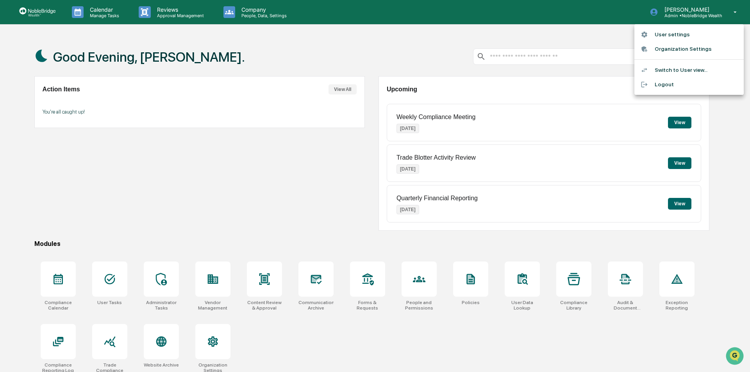
click at [663, 37] on li "User settings" at bounding box center [688, 34] width 109 height 14
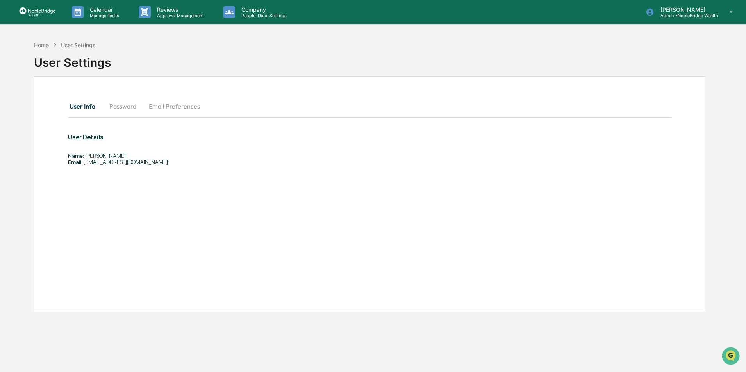
click at [120, 105] on button "Password" at bounding box center [122, 106] width 39 height 19
click at [177, 101] on button "Email Preferences" at bounding box center [175, 106] width 64 height 19
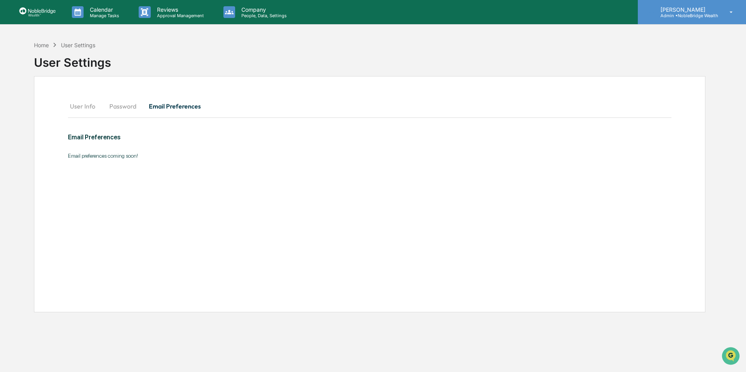
click at [677, 11] on p "[PERSON_NAME]" at bounding box center [686, 9] width 64 height 7
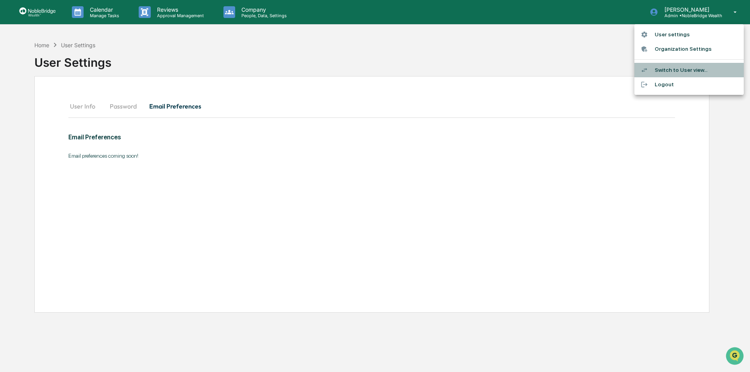
click at [666, 71] on li "Switch to User view..." at bounding box center [688, 70] width 109 height 14
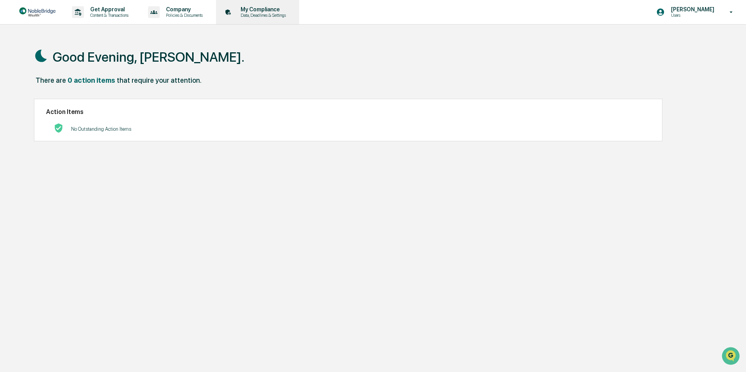
click at [255, 14] on p "Data, Deadlines & Settings" at bounding box center [261, 15] width 55 height 5
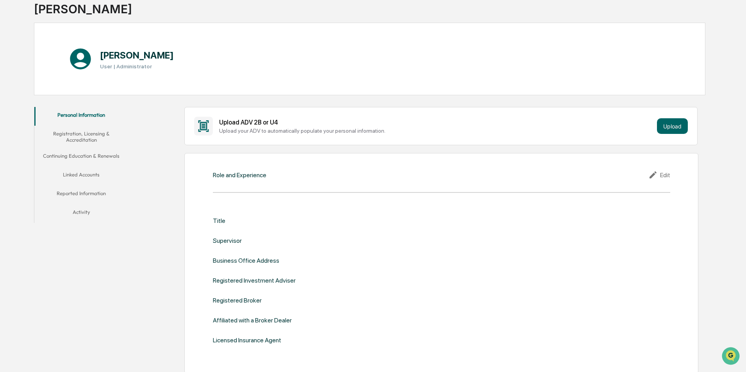
scroll to position [78, 0]
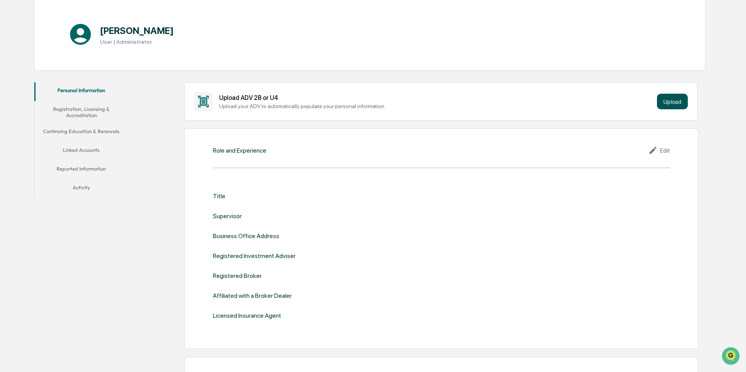
click at [671, 104] on button "Upload" at bounding box center [672, 102] width 31 height 16
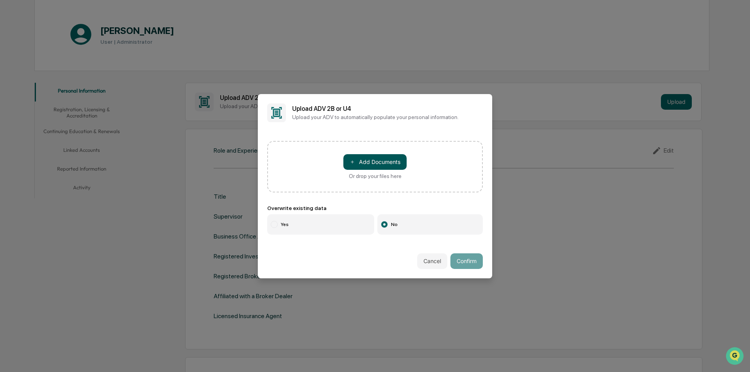
click at [393, 163] on button "＋ Add Documents" at bounding box center [374, 162] width 63 height 16
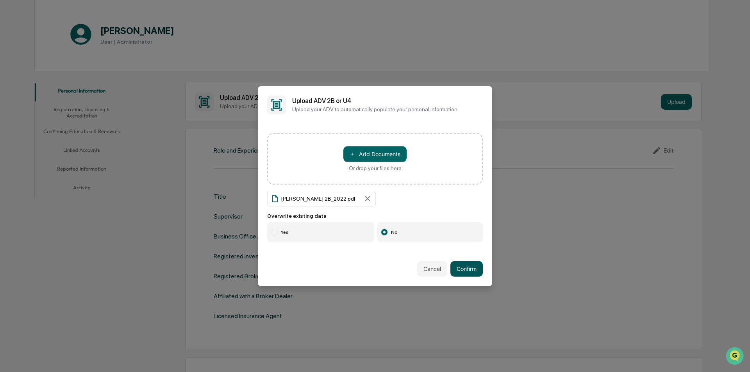
click at [468, 267] on button "Confirm" at bounding box center [466, 269] width 32 height 16
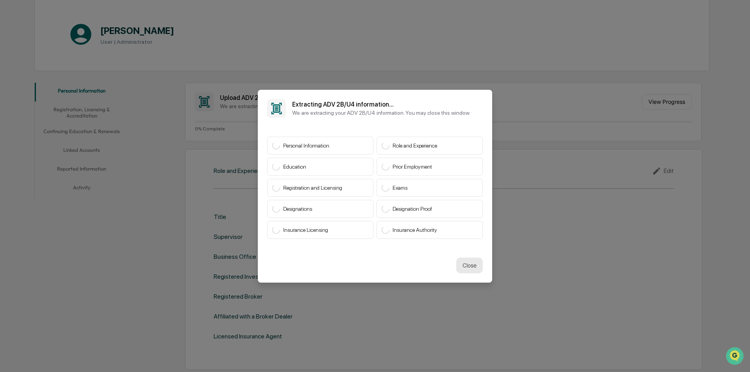
click at [472, 264] on button "Close" at bounding box center [469, 266] width 27 height 16
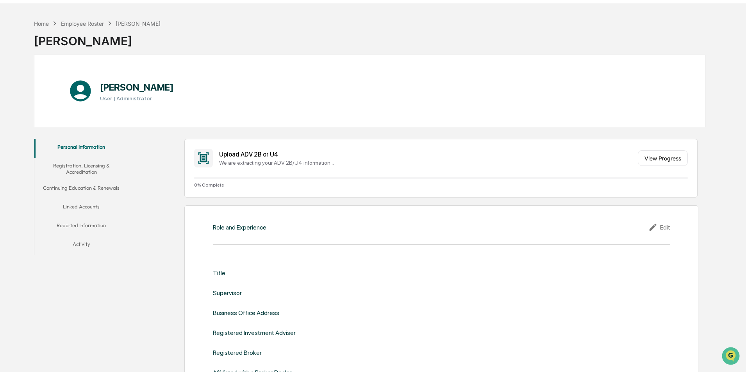
scroll to position [39, 0]
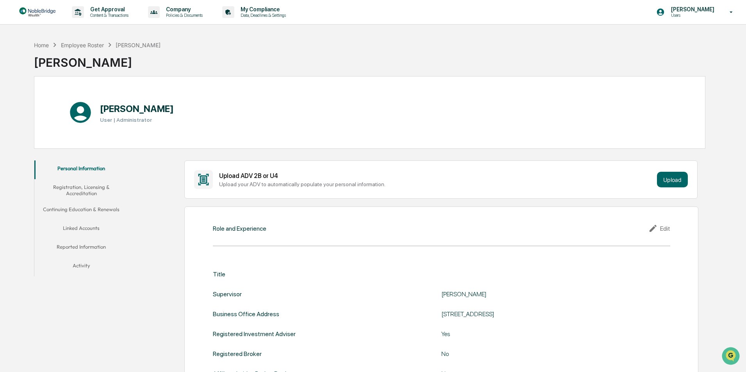
click at [86, 227] on button "Linked Accounts" at bounding box center [81, 229] width 94 height 19
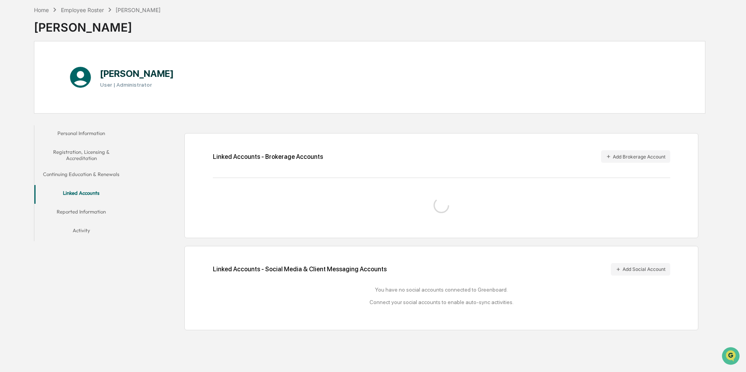
scroll to position [37, 0]
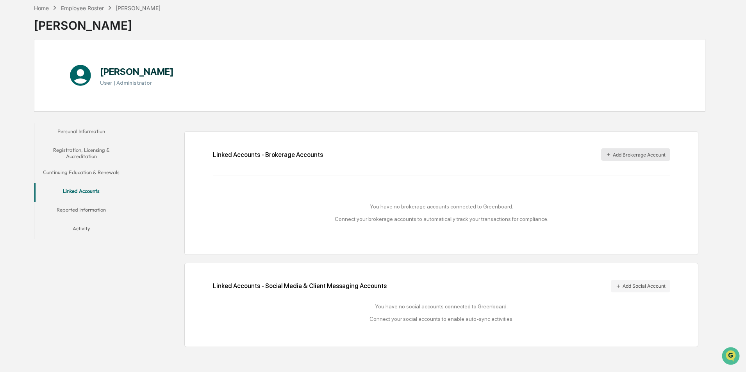
click at [622, 153] on button "Add Brokerage Account" at bounding box center [635, 154] width 69 height 13
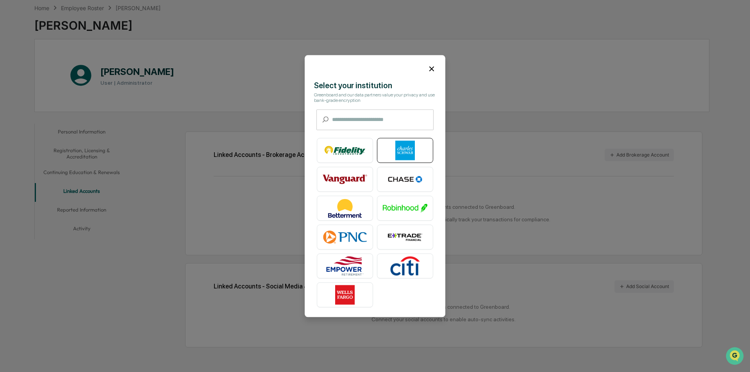
click at [404, 149] on img at bounding box center [405, 151] width 45 height 20
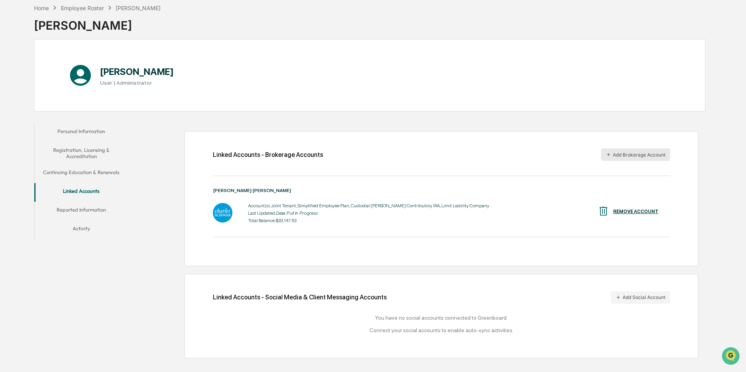
click at [630, 155] on button "Add Brokerage Account" at bounding box center [635, 154] width 69 height 13
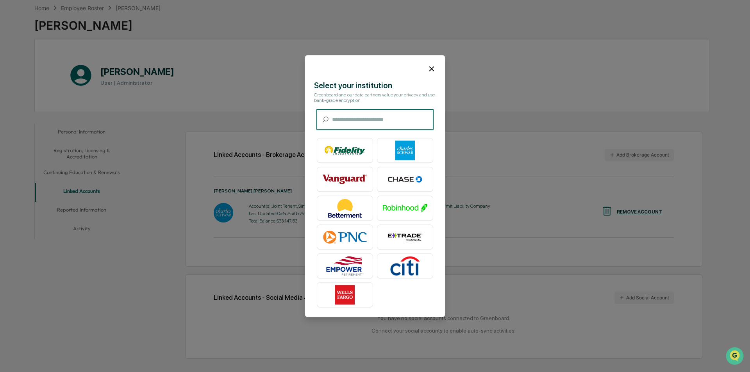
click at [338, 123] on input "text" at bounding box center [383, 119] width 102 height 21
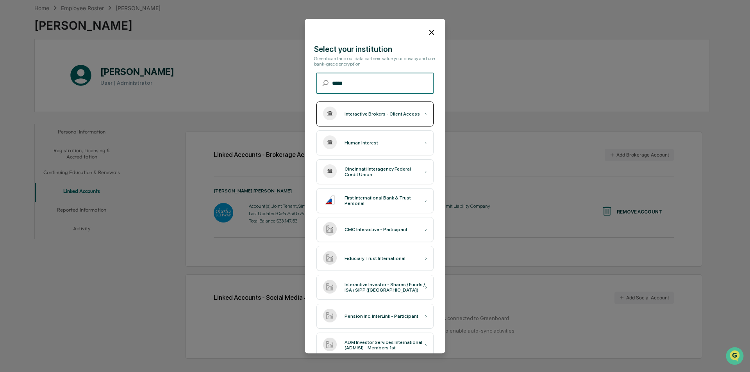
type input "*****"
click at [355, 116] on div "Interactive Brokers - Client Access" at bounding box center [382, 113] width 75 height 5
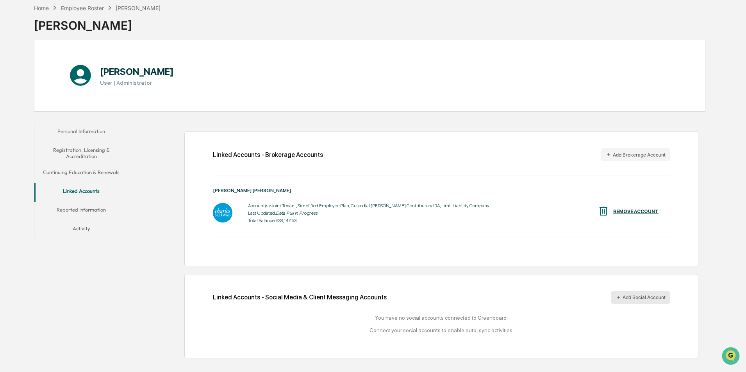
click at [652, 297] on button "Add Social Account" at bounding box center [640, 297] width 59 height 13
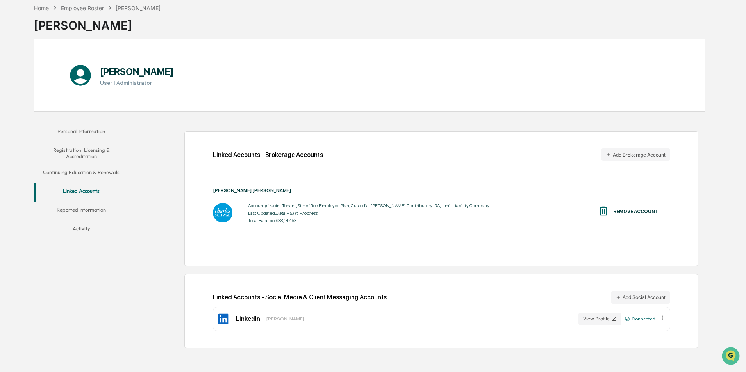
click at [83, 211] on button "Reported Information" at bounding box center [81, 211] width 94 height 19
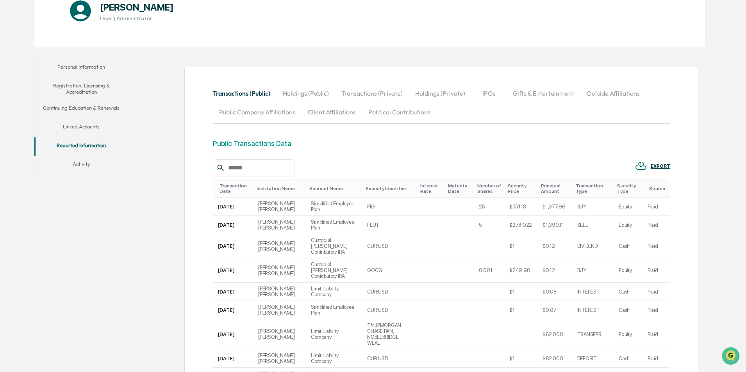
scroll to position [115, 0]
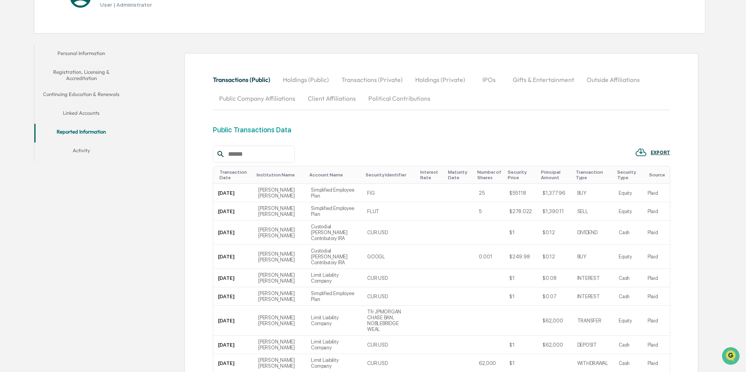
click at [375, 82] on button "Transactions (Private)" at bounding box center [372, 79] width 74 height 19
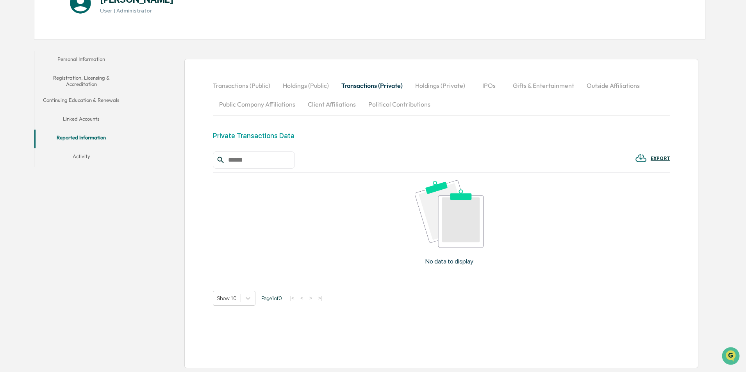
click at [295, 84] on button "Holdings (Public)" at bounding box center [306, 85] width 59 height 19
click at [236, 88] on button "Transactions (Public)" at bounding box center [245, 85] width 64 height 19
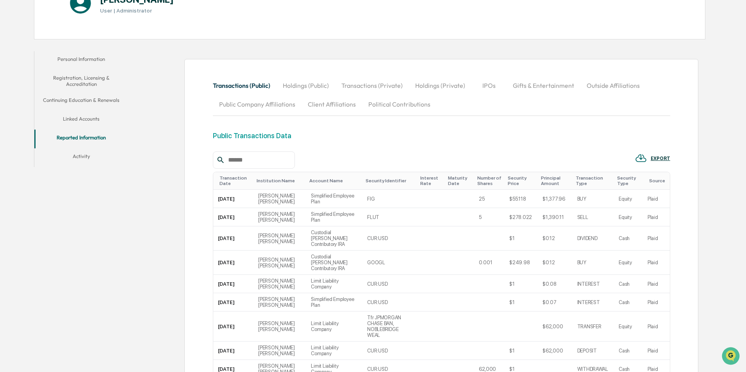
click at [612, 86] on button "Outside Affiliations" at bounding box center [614, 85] width 66 height 19
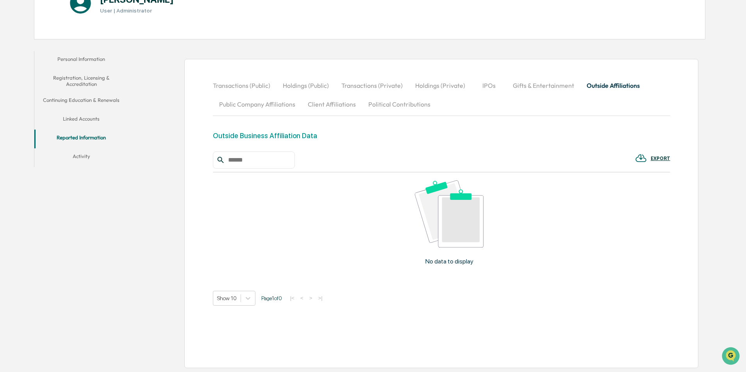
click at [247, 87] on button "Transactions (Public)" at bounding box center [245, 85] width 64 height 19
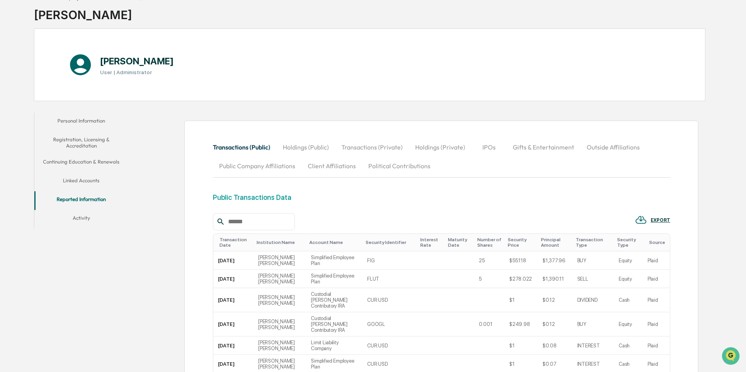
click at [77, 218] on button "Activity" at bounding box center [81, 219] width 94 height 19
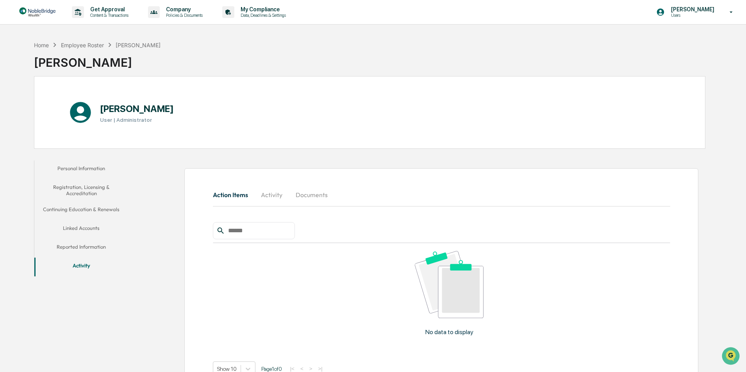
click at [75, 167] on button "Personal Information" at bounding box center [81, 170] width 94 height 19
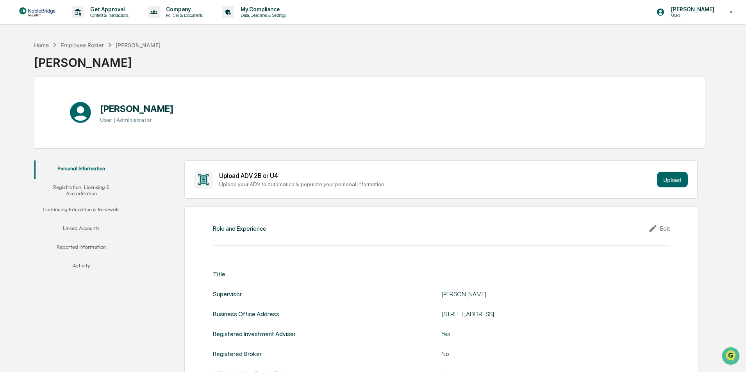
click at [78, 187] on button "Registration, Licensing & Accreditation" at bounding box center [81, 190] width 94 height 22
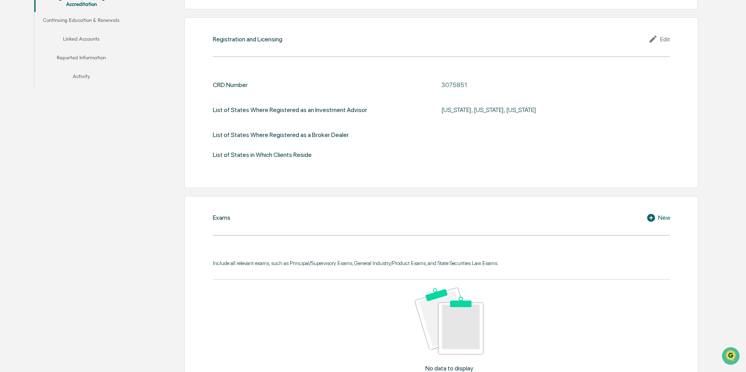
scroll to position [156, 0]
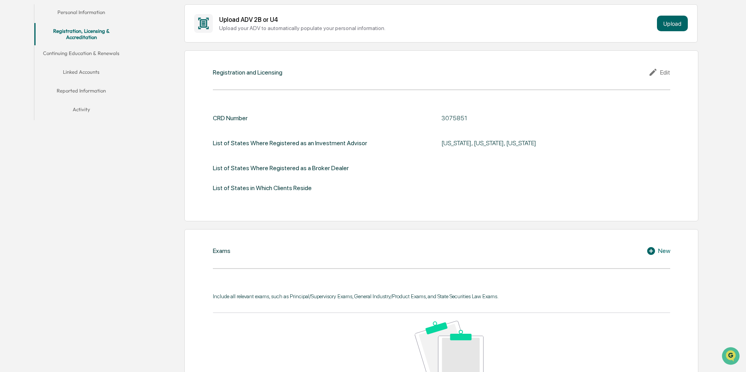
click at [665, 71] on div "Edit" at bounding box center [660, 72] width 22 height 9
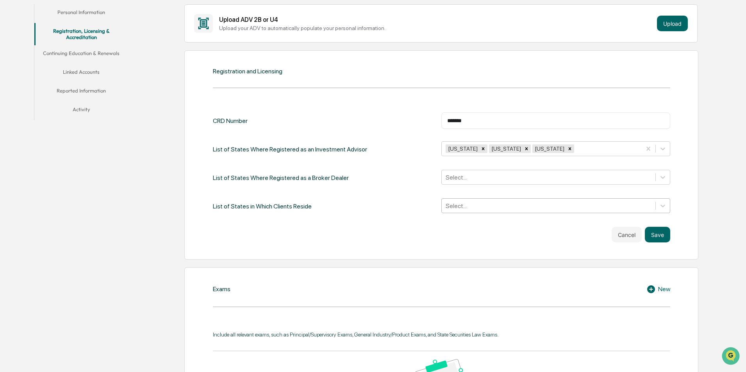
click at [478, 204] on div at bounding box center [549, 206] width 206 height 9
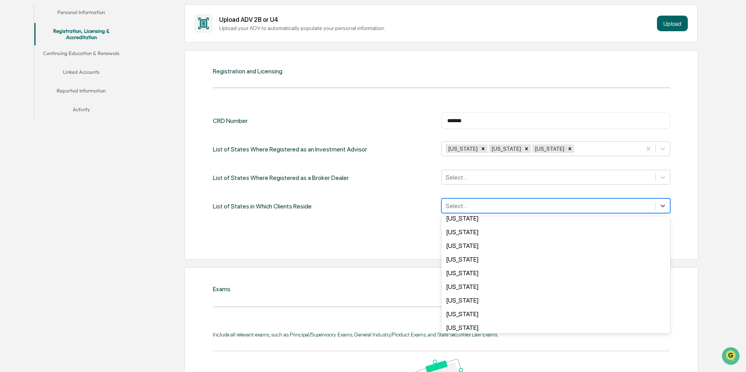
scroll to position [313, 0]
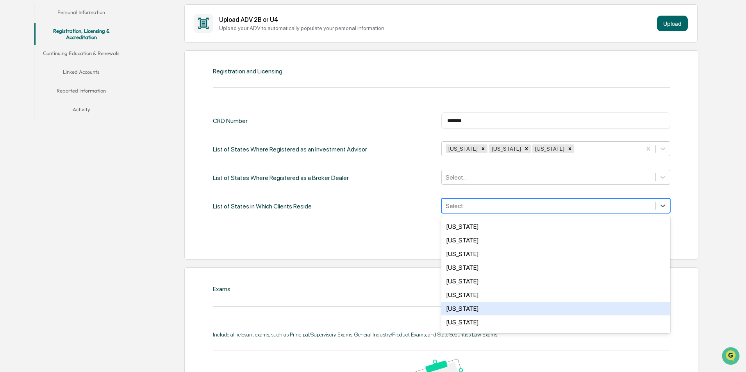
click at [472, 307] on div "New Jersey" at bounding box center [555, 309] width 229 height 14
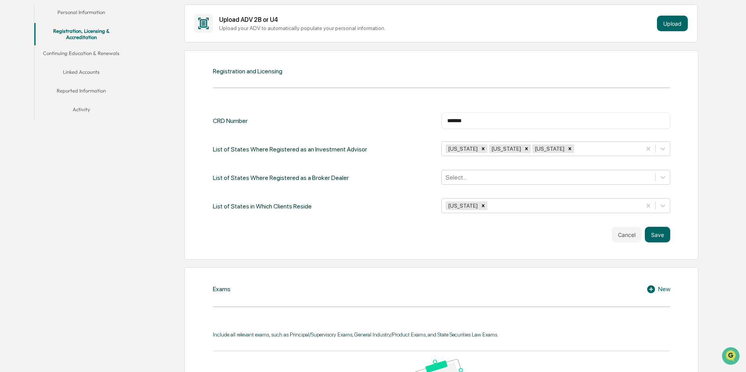
click at [420, 214] on div "List of States in Which Clients Reside New Jersey" at bounding box center [441, 206] width 457 height 16
click at [525, 149] on icon "Remove Connecticut" at bounding box center [526, 149] width 3 height 3
click at [661, 238] on button "Save" at bounding box center [657, 235] width 25 height 16
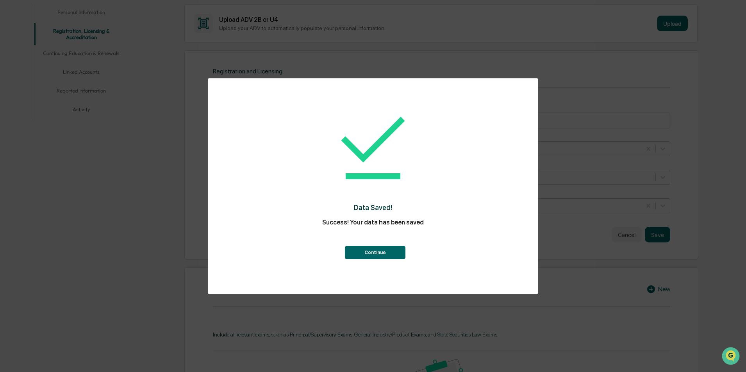
click at [386, 254] on button "Continue" at bounding box center [375, 252] width 61 height 13
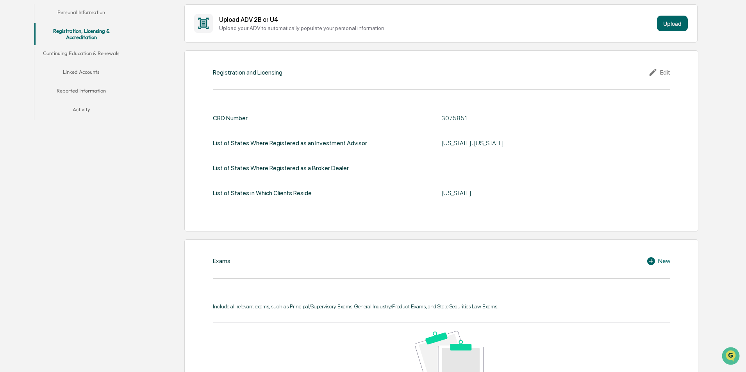
scroll to position [39, 0]
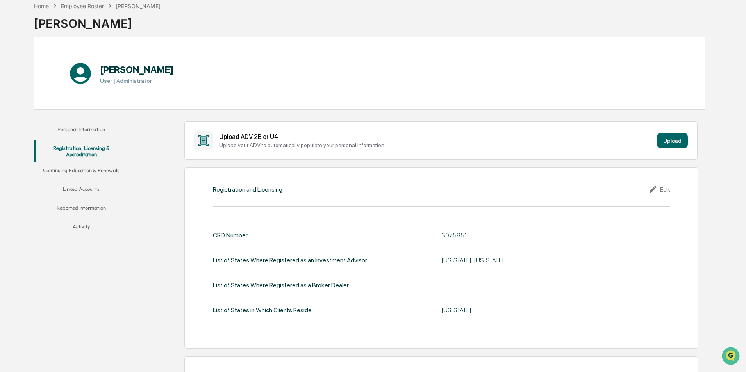
click at [75, 186] on button "Linked Accounts" at bounding box center [81, 190] width 94 height 19
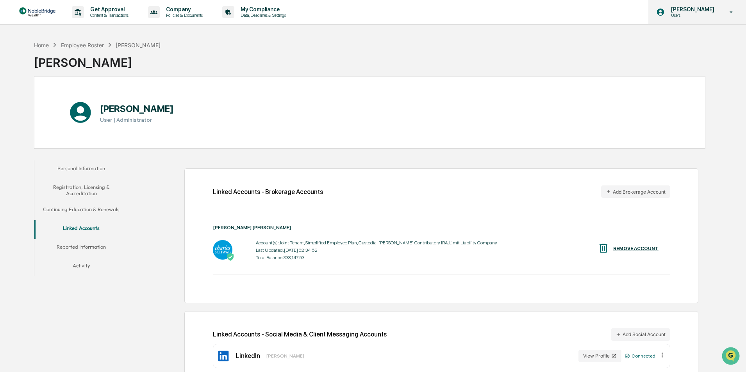
click at [691, 18] on div "Corey Franco Users" at bounding box center [698, 12] width 98 height 24
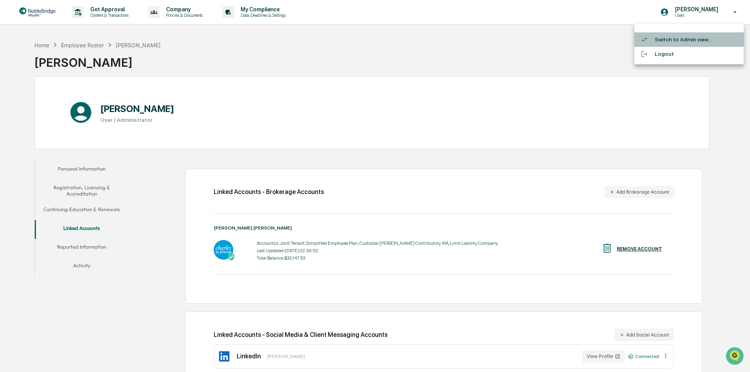
click at [667, 41] on li "Switch to Admin view..." at bounding box center [688, 39] width 109 height 14
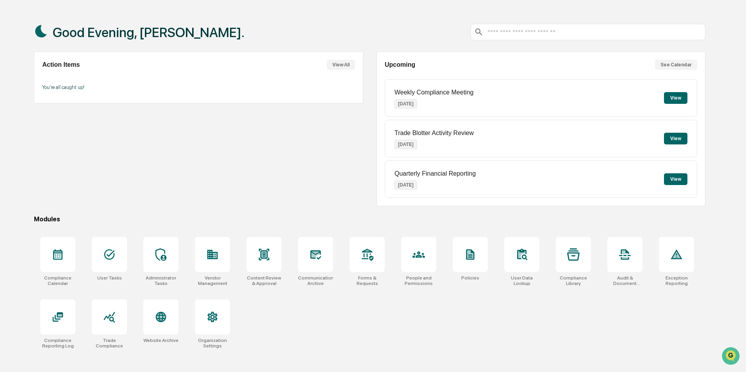
scroll to position [37, 0]
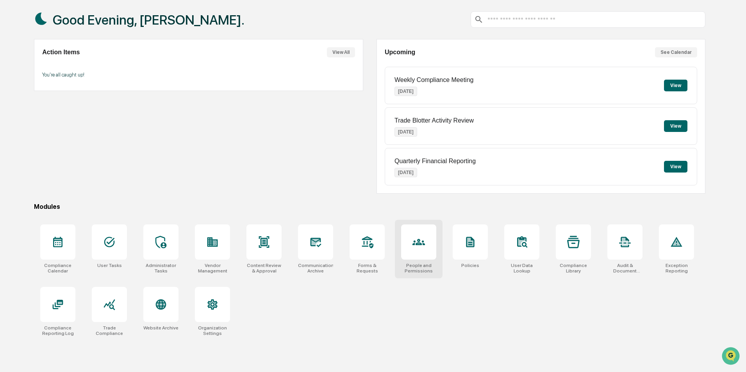
click at [424, 255] on div at bounding box center [418, 242] width 35 height 35
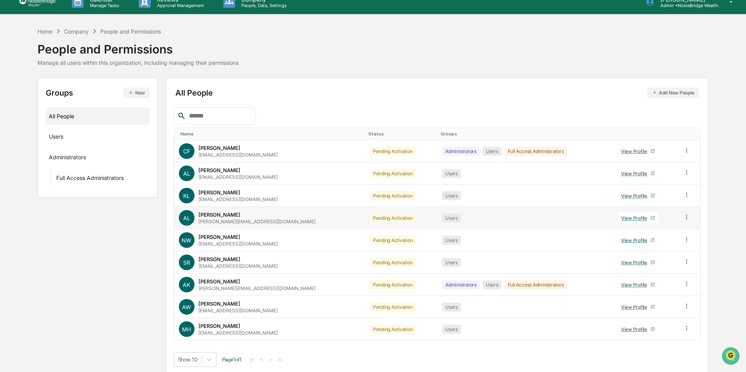
scroll to position [13, 0]
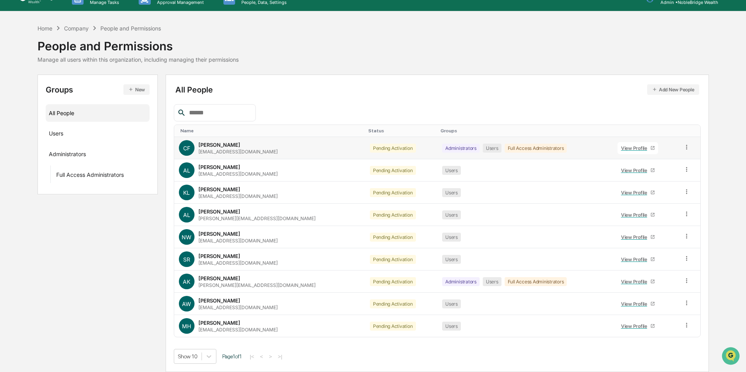
click at [686, 148] on icon at bounding box center [686, 147] width 7 height 7
click at [596, 57] on div "Home Company People and Permissions People and Permissions Manage all users wit…" at bounding box center [374, 43] width 672 height 39
click at [69, 134] on div "Users ···" at bounding box center [98, 133] width 98 height 13
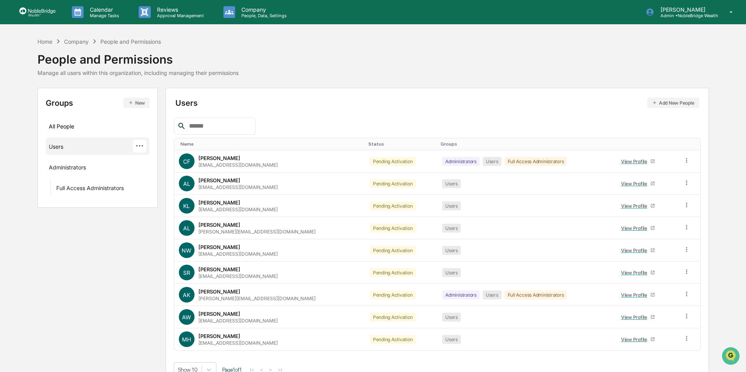
click at [137, 146] on div "···" at bounding box center [140, 146] width 14 height 13
click at [389, 60] on div "Home Company People and Permissions People and Permissions Manage all users wit…" at bounding box center [374, 56] width 672 height 39
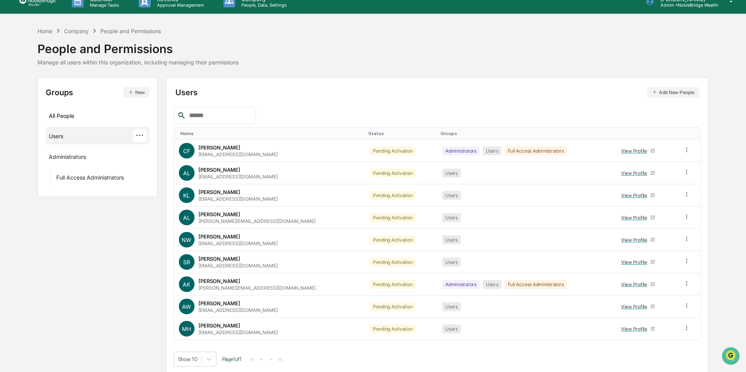
scroll to position [13, 0]
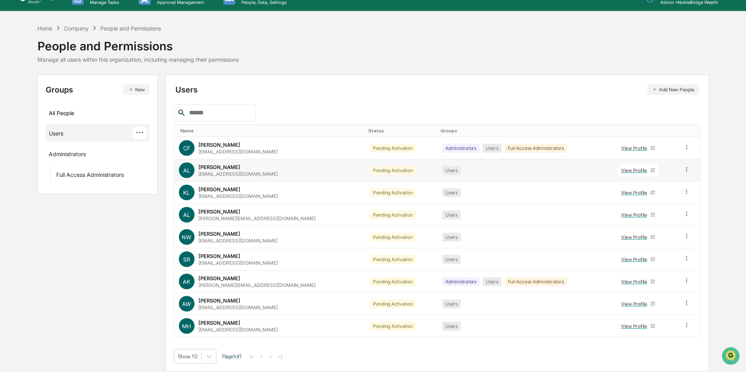
click at [651, 171] on icon at bounding box center [653, 171] width 4 height 4
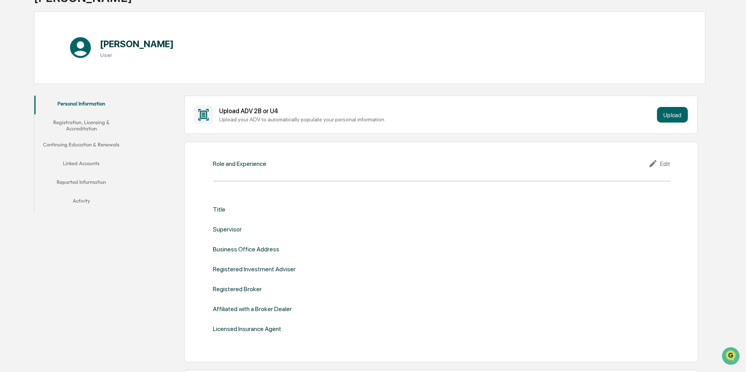
scroll to position [91, 0]
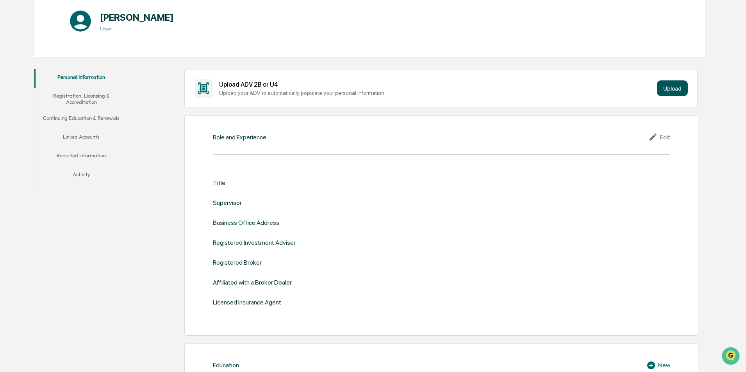
click at [676, 89] on button "Upload" at bounding box center [672, 88] width 31 height 16
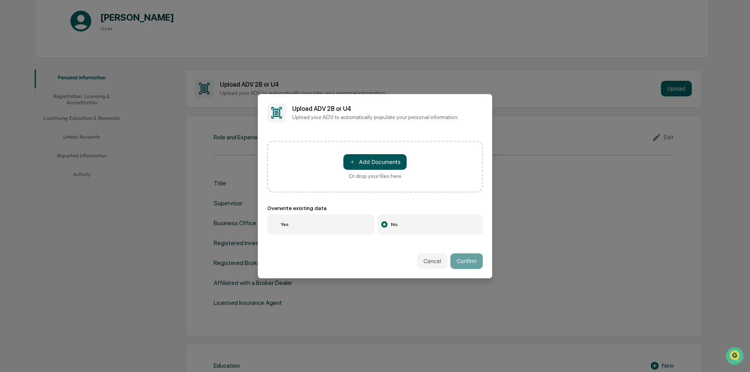
click at [393, 164] on button "＋ Add Documents" at bounding box center [374, 162] width 63 height 16
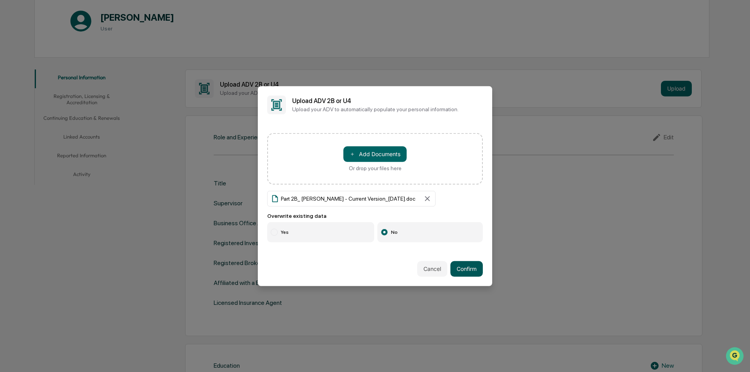
click at [468, 269] on button "Confirm" at bounding box center [466, 269] width 32 height 16
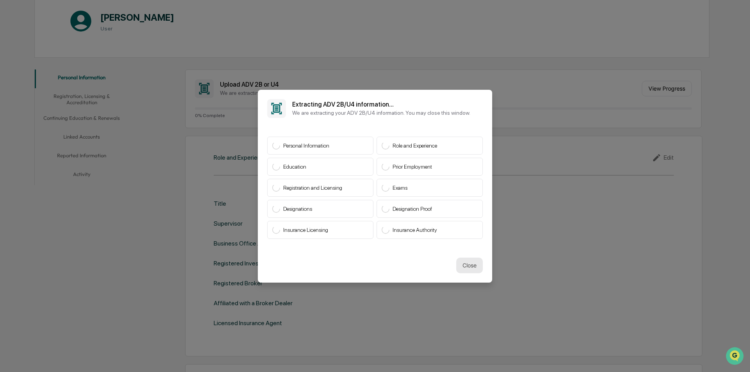
click at [466, 266] on button "Close" at bounding box center [469, 266] width 27 height 16
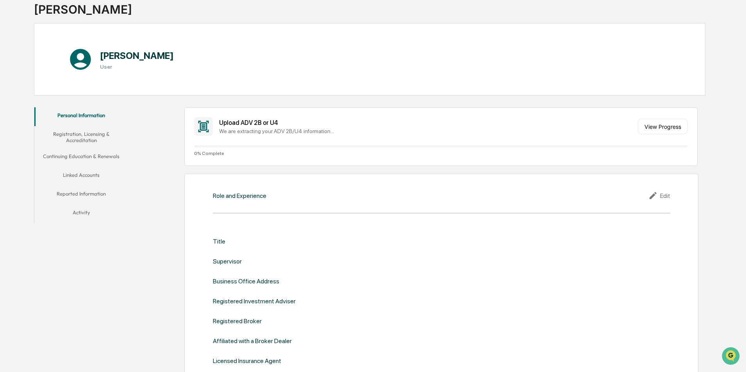
scroll to position [0, 0]
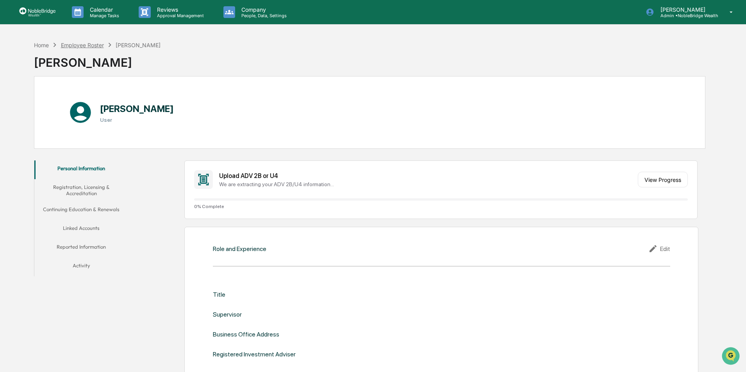
click at [75, 45] on div "Employee Roster" at bounding box center [82, 45] width 43 height 7
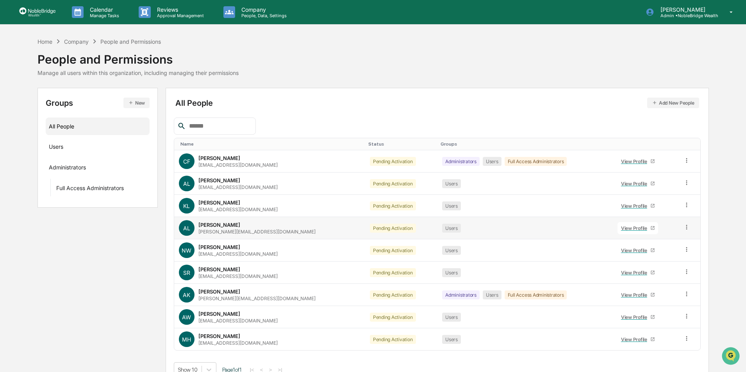
scroll to position [13, 0]
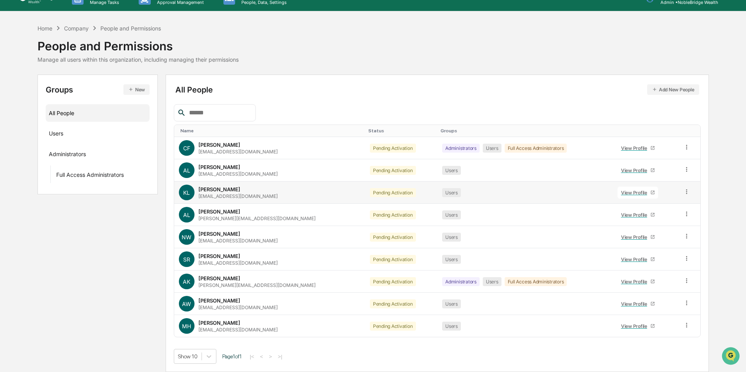
click at [632, 192] on div "View Profile" at bounding box center [635, 193] width 29 height 6
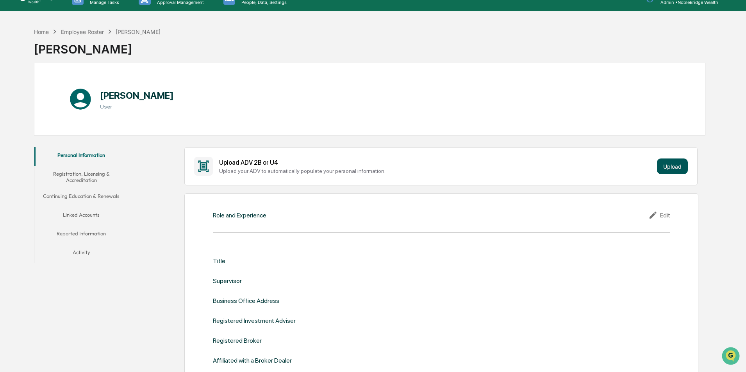
click at [668, 165] on button "Upload" at bounding box center [672, 167] width 31 height 16
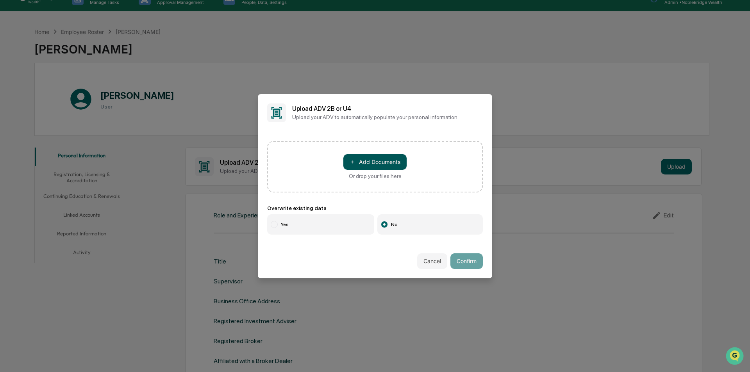
click at [371, 163] on button "＋ Add Documents" at bounding box center [374, 162] width 63 height 16
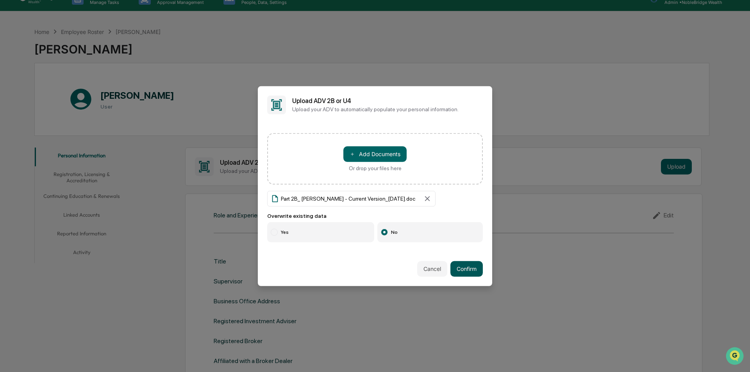
click at [456, 270] on button "Confirm" at bounding box center [466, 269] width 32 height 16
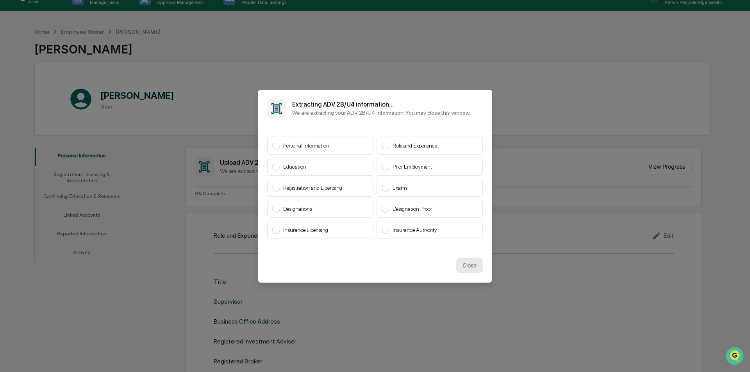
click at [470, 266] on button "Close" at bounding box center [469, 266] width 27 height 16
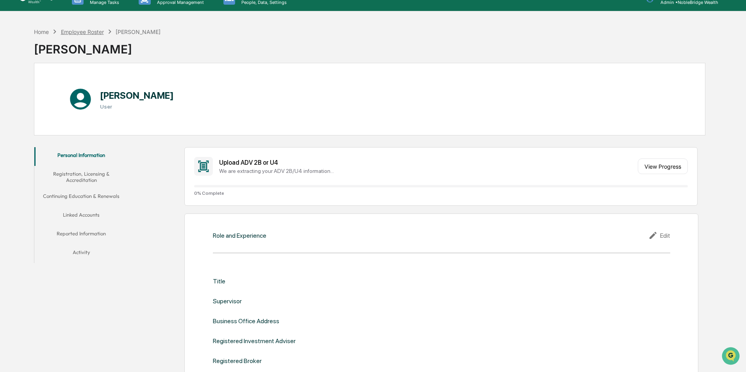
click at [78, 30] on div "Employee Roster" at bounding box center [82, 32] width 43 height 7
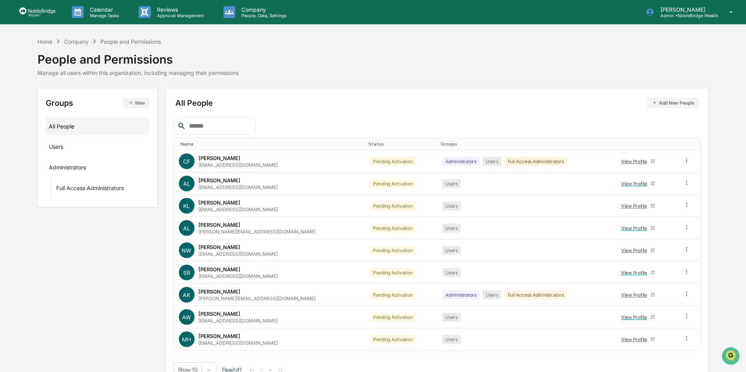
scroll to position [13, 0]
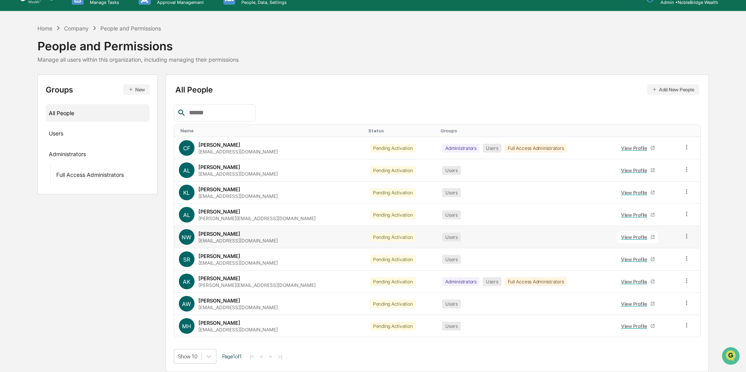
click at [621, 236] on div "View Profile" at bounding box center [635, 237] width 29 height 6
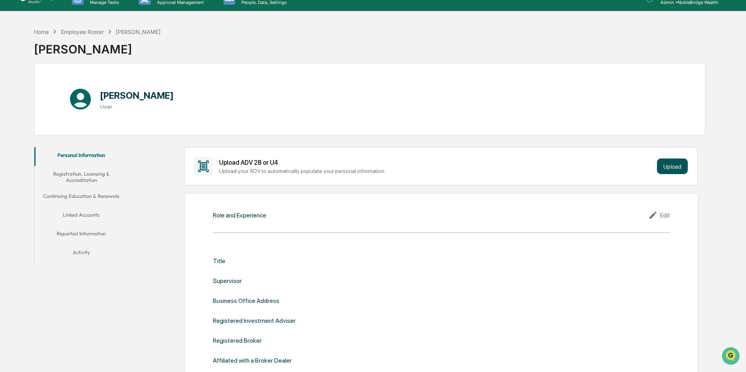
click at [670, 168] on button "Upload" at bounding box center [672, 167] width 31 height 16
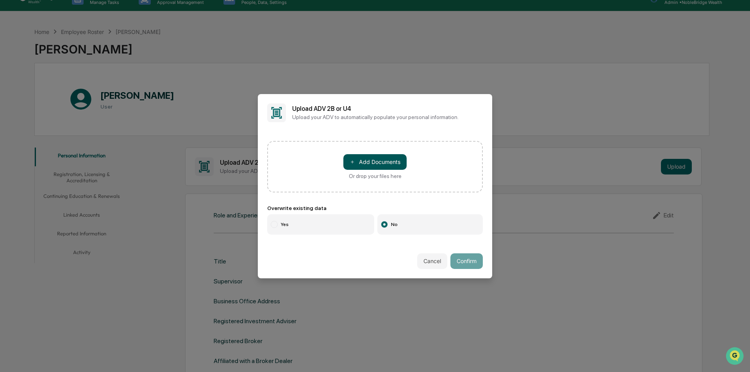
click at [376, 162] on button "＋ Add Documents" at bounding box center [374, 162] width 63 height 16
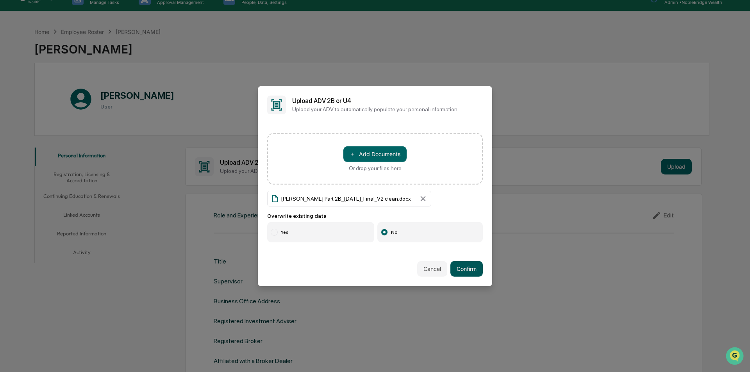
click at [463, 274] on button "Confirm" at bounding box center [466, 269] width 32 height 16
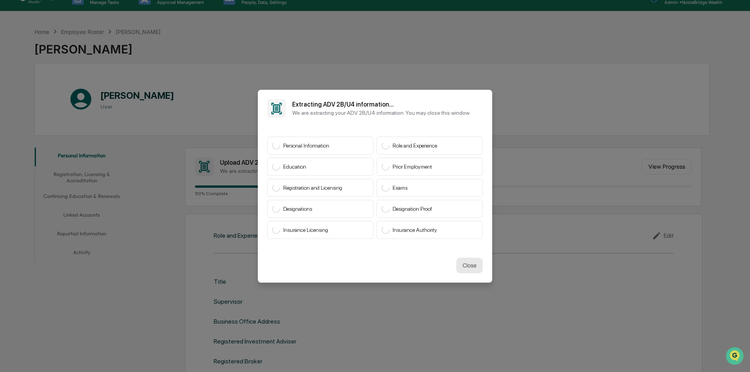
click at [468, 265] on button "Close" at bounding box center [469, 266] width 27 height 16
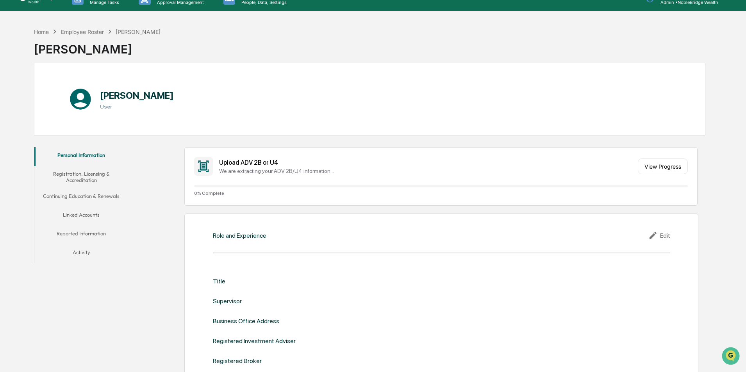
click at [82, 30] on div "Employee Roster" at bounding box center [82, 32] width 43 height 7
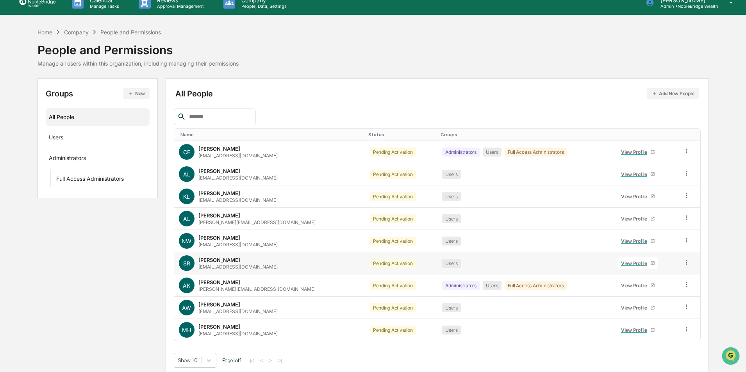
scroll to position [13, 0]
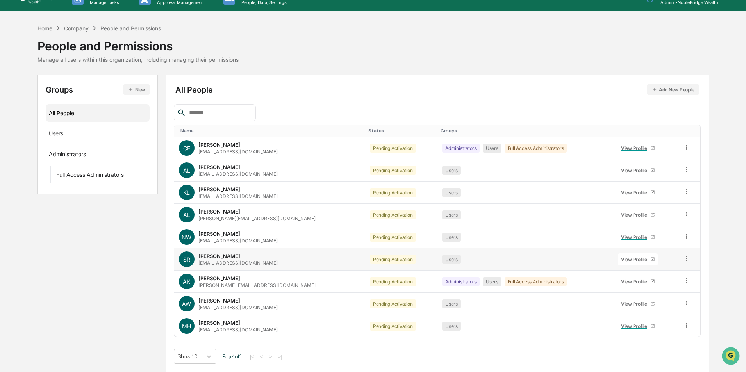
click at [633, 258] on div "View Profile" at bounding box center [635, 260] width 29 height 6
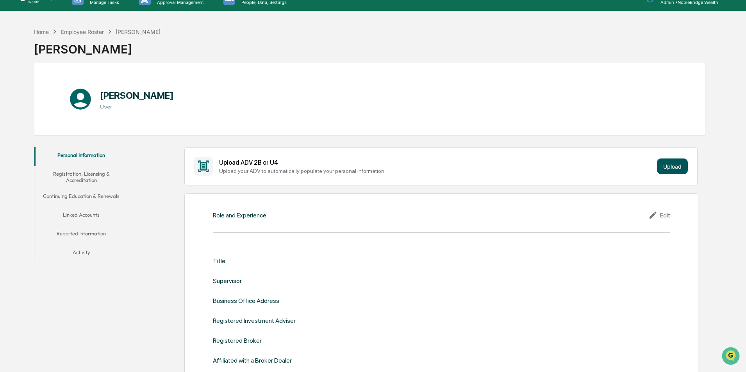
click at [675, 167] on button "Upload" at bounding box center [672, 167] width 31 height 16
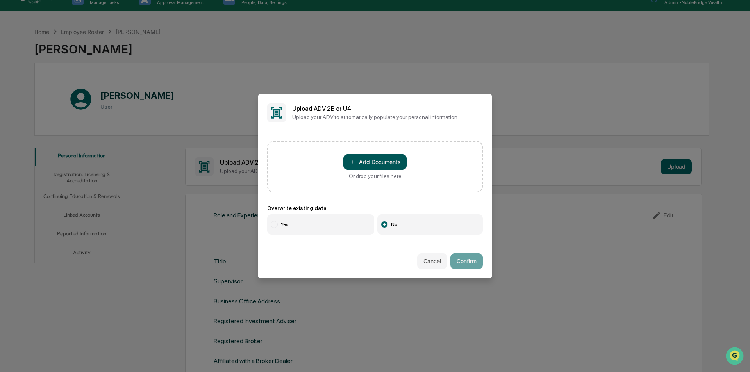
click at [386, 166] on button "＋ Add Documents" at bounding box center [374, 162] width 63 height 16
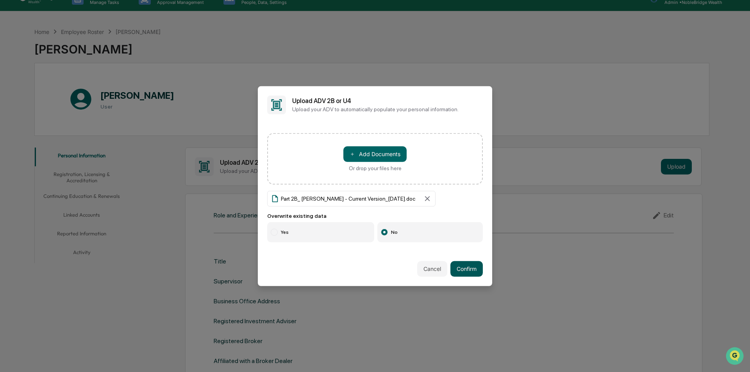
click at [461, 269] on button "Confirm" at bounding box center [466, 269] width 32 height 16
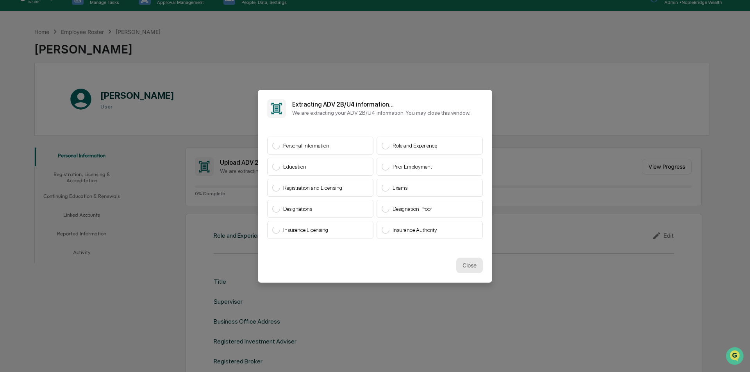
click at [473, 268] on button "Close" at bounding box center [469, 266] width 27 height 16
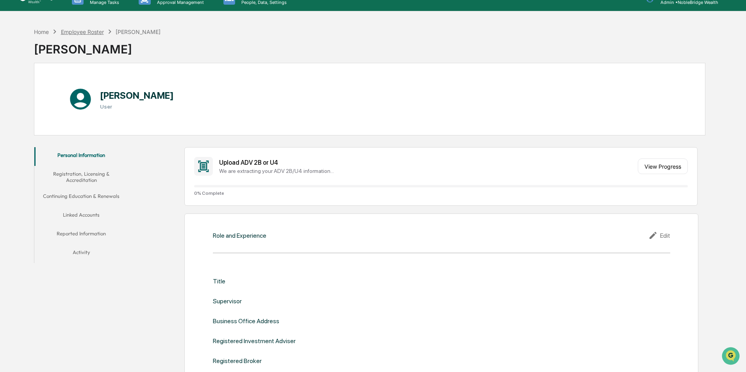
click at [72, 31] on div "Employee Roster" at bounding box center [82, 32] width 43 height 7
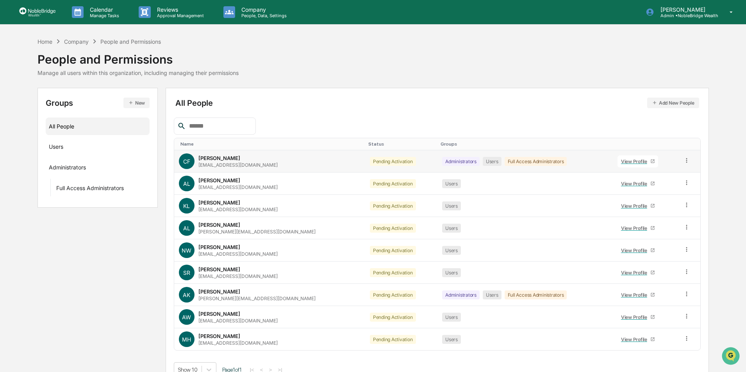
click at [684, 163] on icon at bounding box center [686, 160] width 7 height 7
click at [686, 183] on icon at bounding box center [686, 182] width 1 height 5
click at [730, 10] on icon at bounding box center [732, 12] width 14 height 7
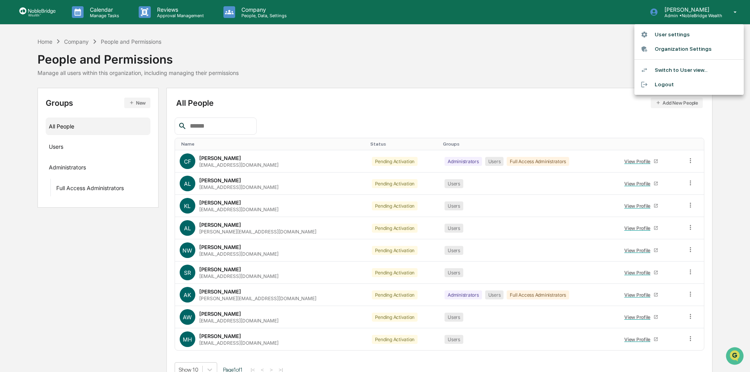
click at [675, 48] on li "Organization Settings" at bounding box center [688, 49] width 109 height 14
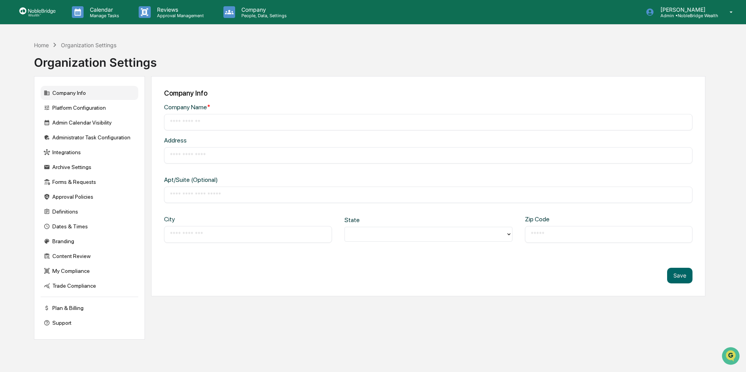
type input "**********"
type input "*********"
type input "*****"
click at [81, 184] on div "Forms & Requests" at bounding box center [90, 182] width 98 height 14
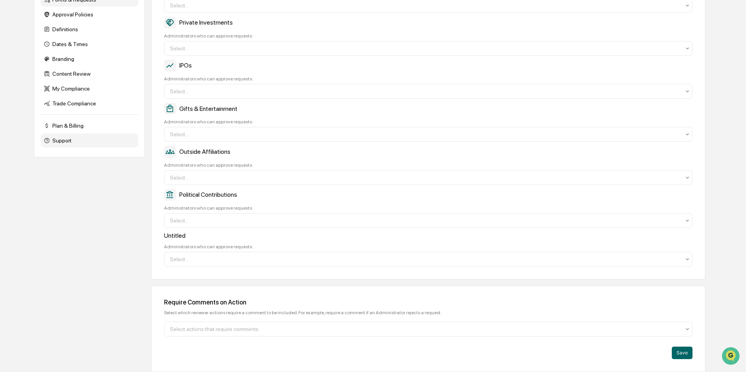
click at [57, 142] on div "Support" at bounding box center [90, 141] width 98 height 14
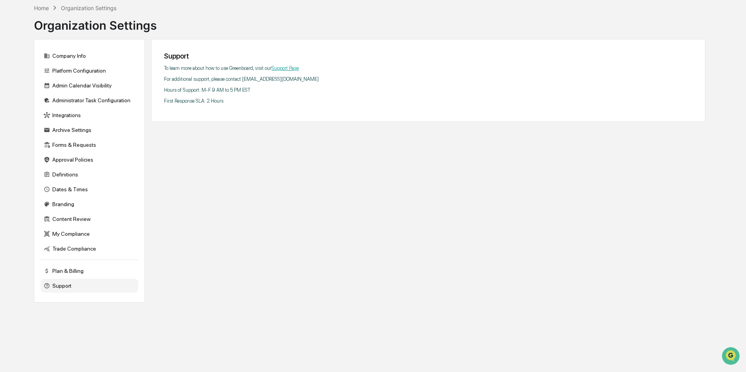
scroll to position [37, 0]
click at [59, 59] on div "Company Info" at bounding box center [90, 56] width 98 height 14
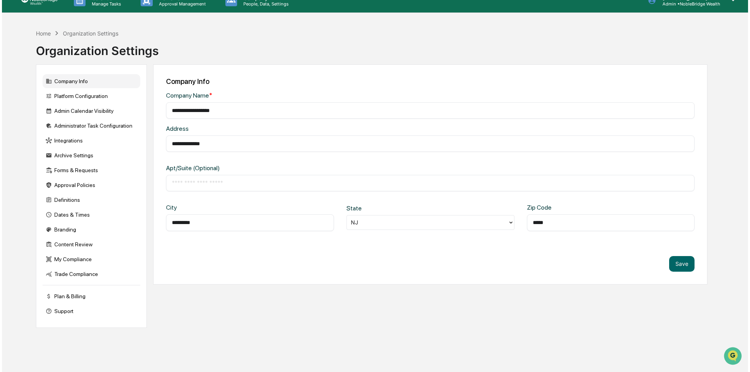
scroll to position [0, 0]
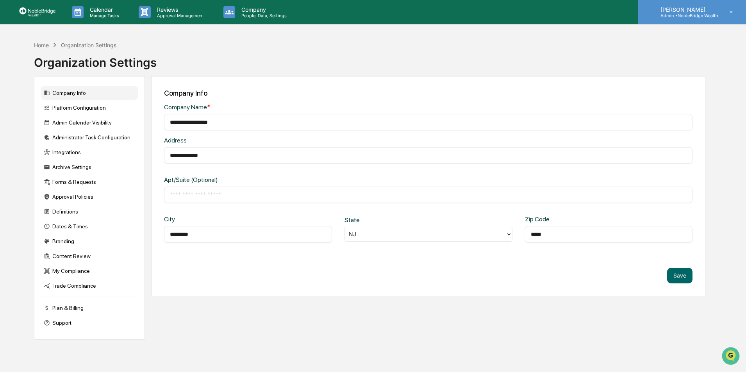
click at [675, 7] on p "[PERSON_NAME]" at bounding box center [686, 9] width 64 height 7
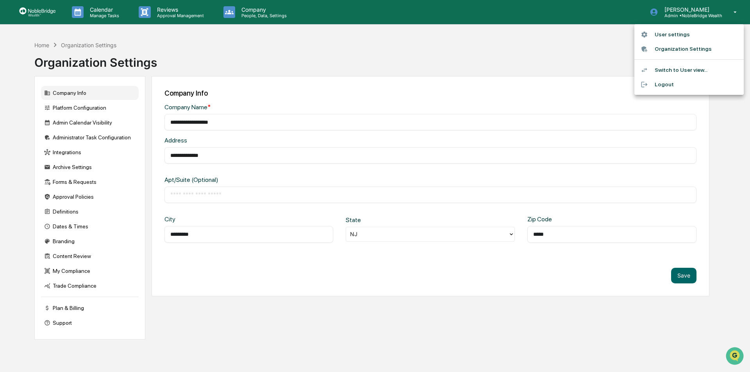
click at [667, 82] on li "Logout" at bounding box center [688, 84] width 109 height 14
